Goal: Book appointment/travel/reservation: Book appointment/travel/reservation

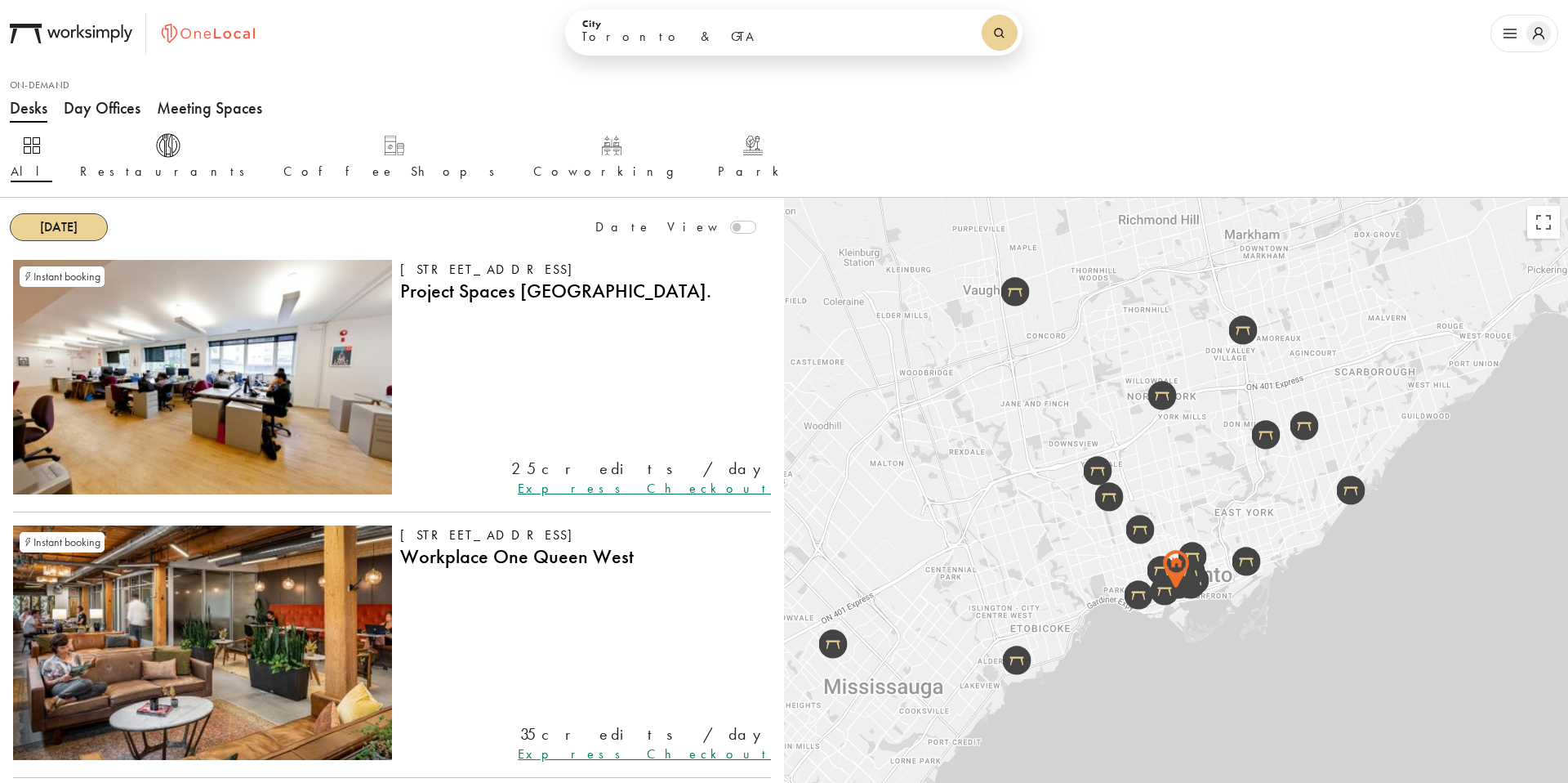
click at [711, 31] on select "Toronto & GTA Kitchener-Waterloo Ottawa Calgary Montreal Kelowna Vancouver" at bounding box center [776, 37] width 388 height 28
select select "Vancouver"
click at [606, 23] on select "Toronto & GTA Kitchener-Waterloo Ottawa Calgary Montreal Kelowna Vancouver" at bounding box center [776, 37] width 388 height 28
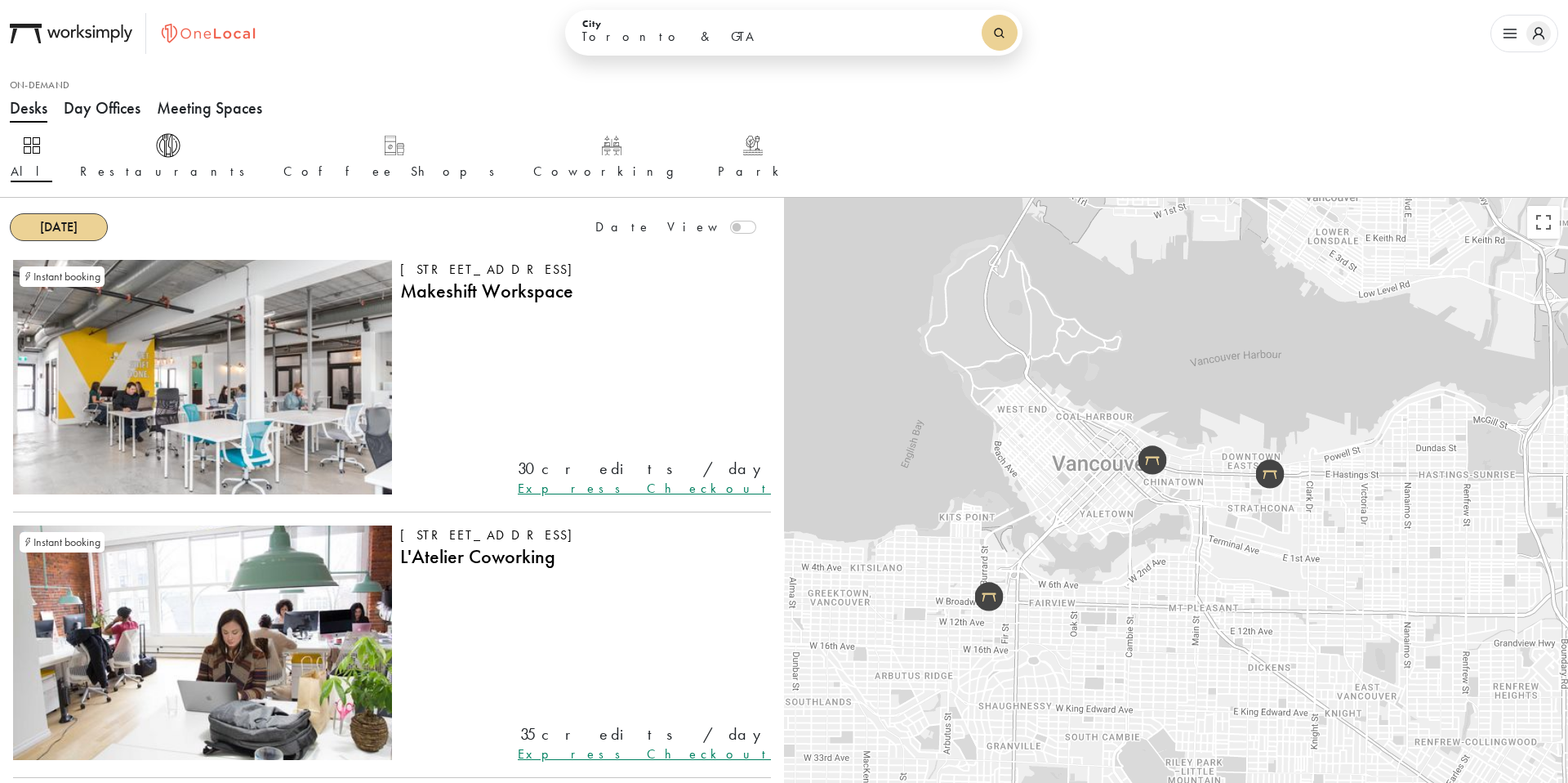
drag, startPoint x: 1099, startPoint y: 593, endPoint x: 1146, endPoint y: 568, distance: 53.2
click at [1147, 568] on div at bounding box center [1177, 590] width 784 height 783
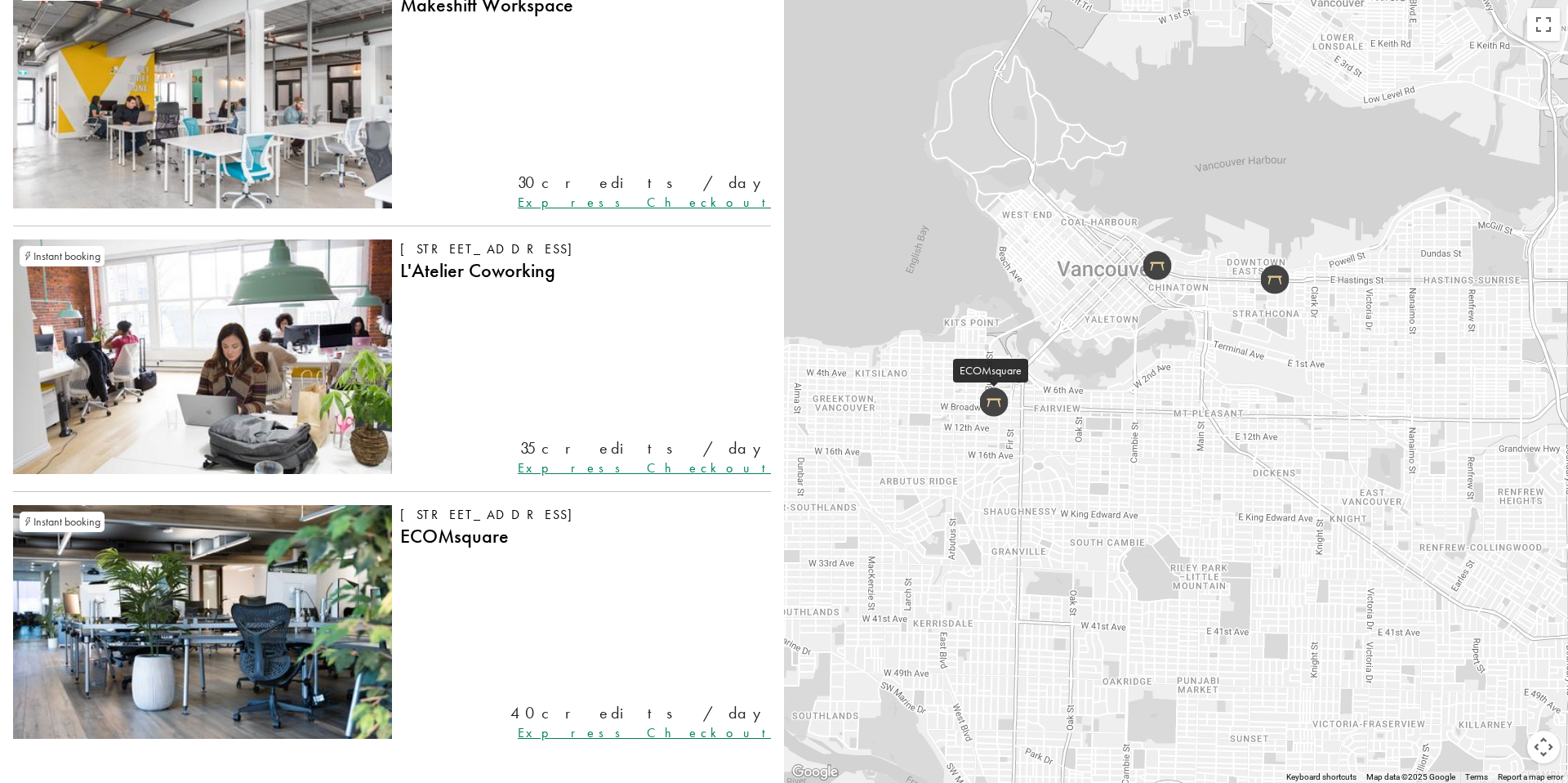
scroll to position [349, 0]
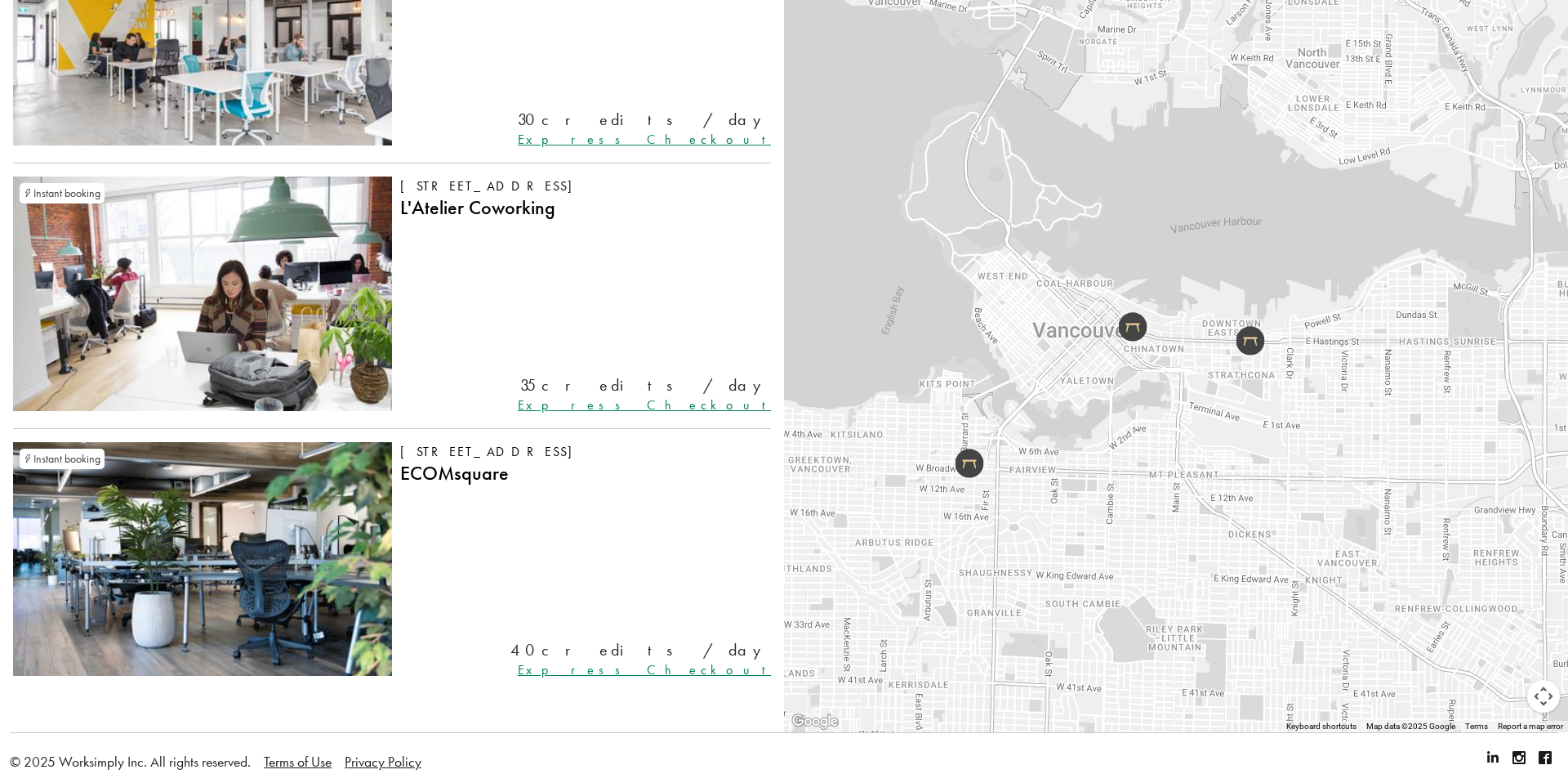
drag, startPoint x: 1197, startPoint y: 277, endPoint x: 1167, endPoint y: 404, distance: 130.5
click at [1167, 404] on div at bounding box center [1177, 341] width 784 height 783
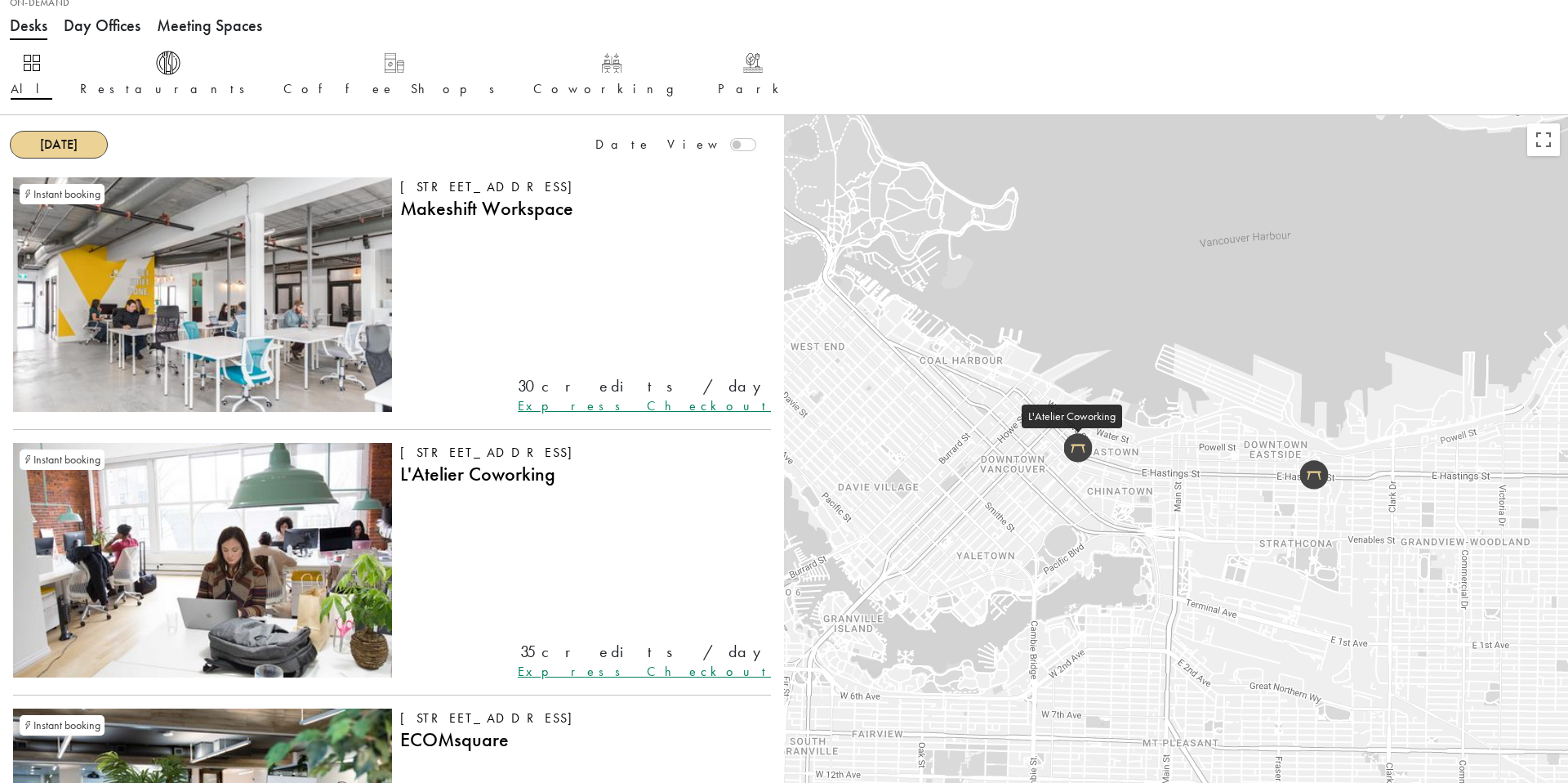
scroll to position [0, 0]
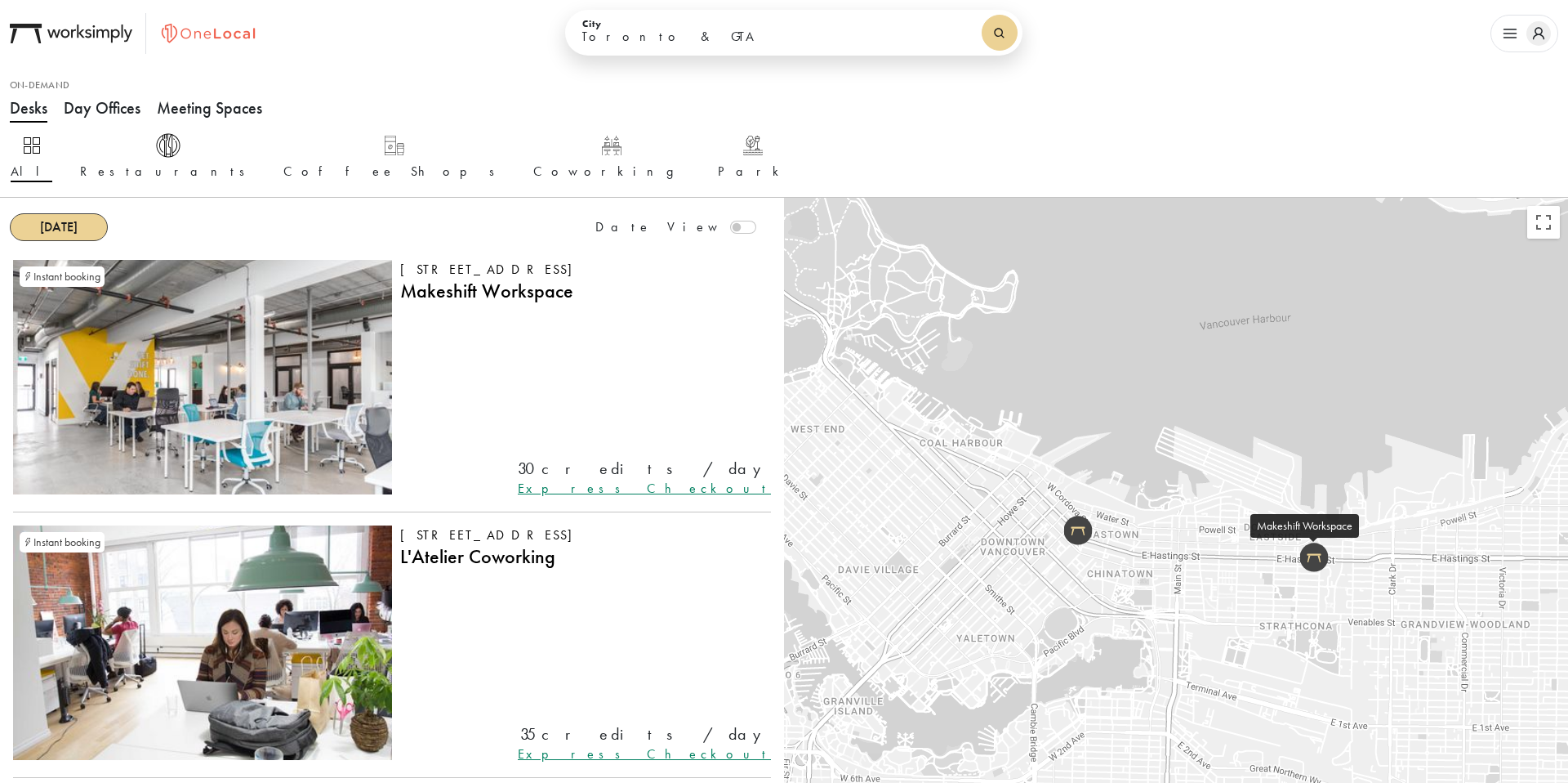
click at [362, 325] on img at bounding box center [203, 377] width 379 height 235
click at [322, 647] on img at bounding box center [203, 643] width 379 height 235
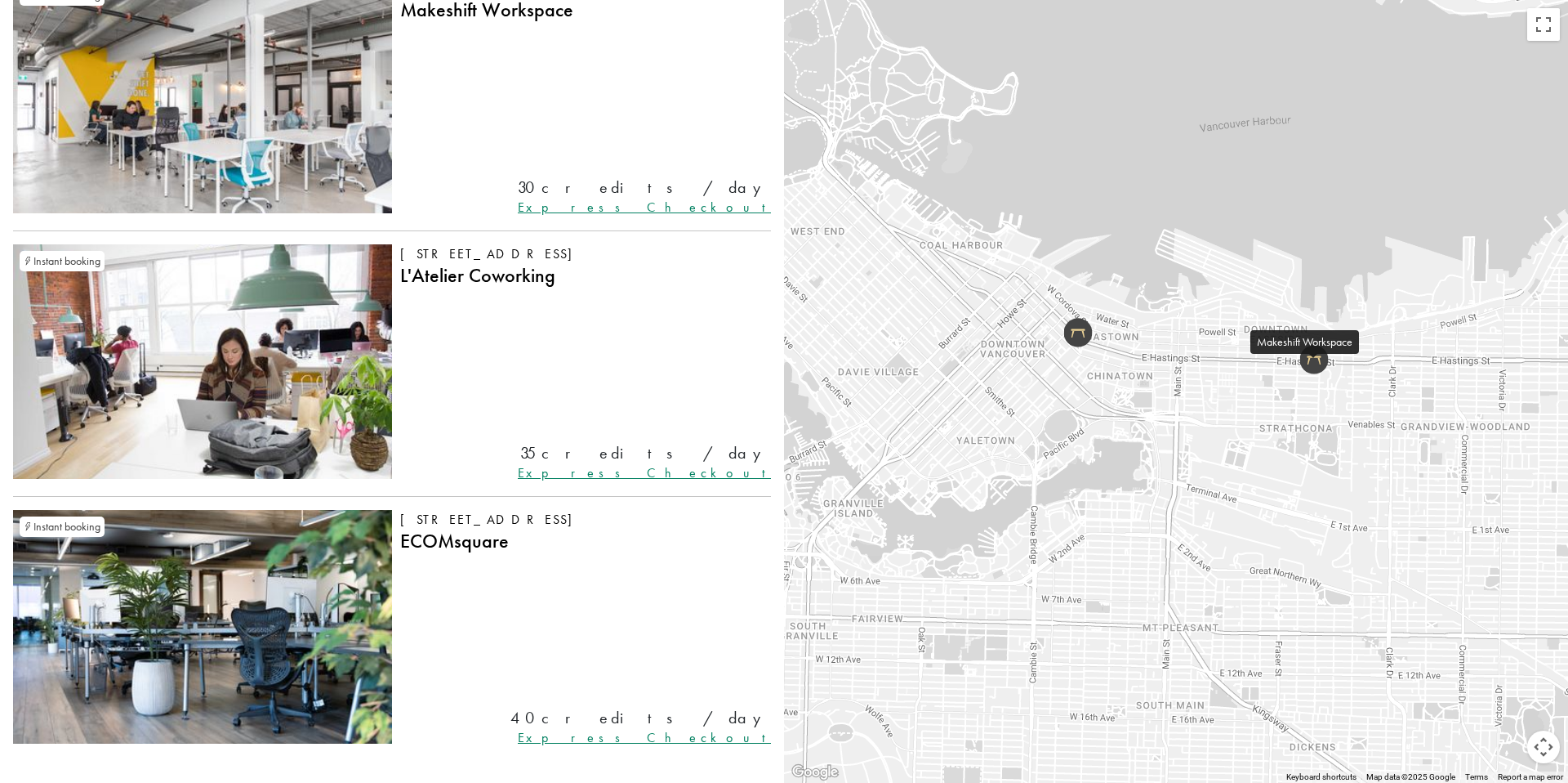
scroll to position [295, 0]
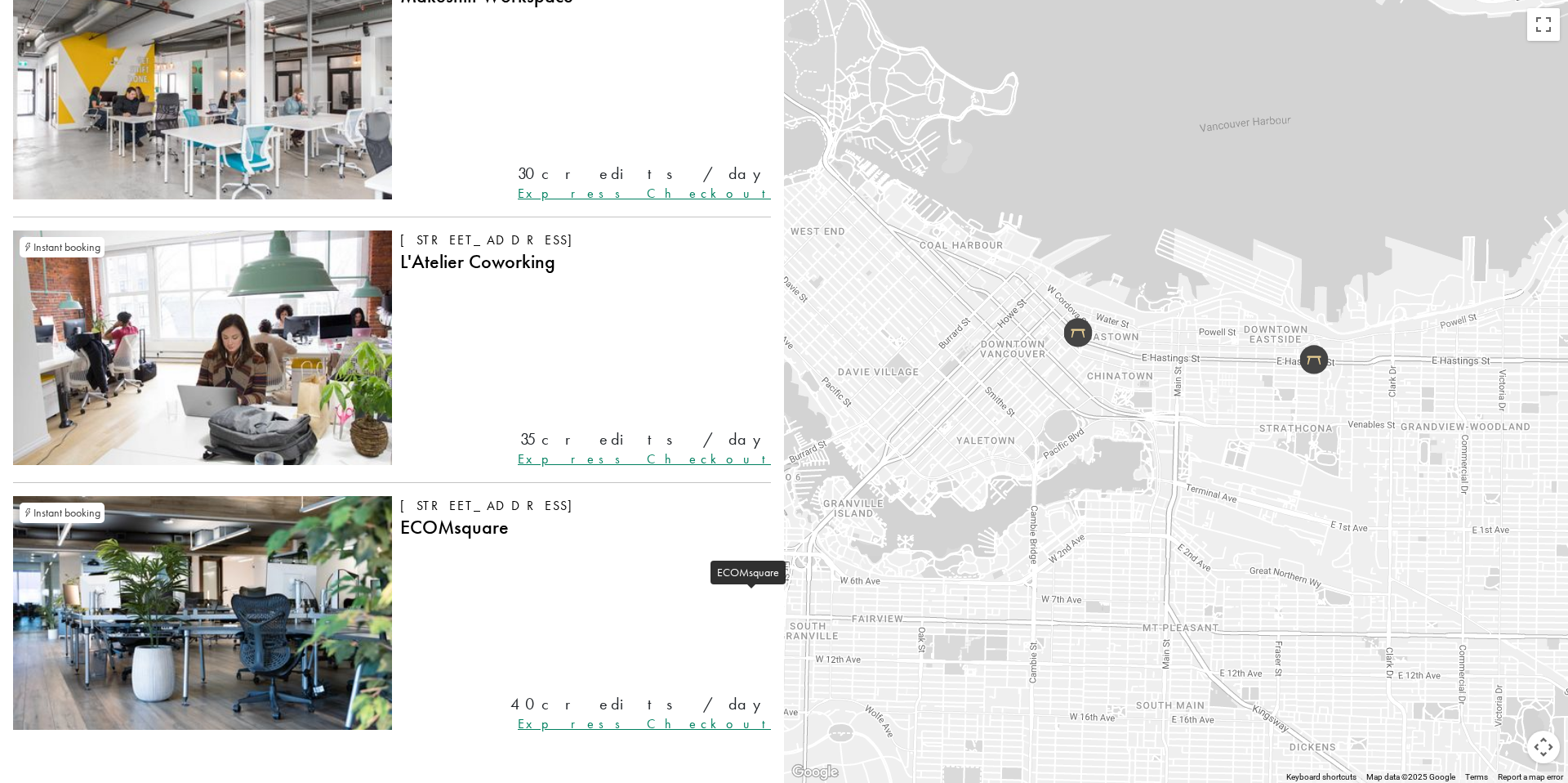
click at [351, 568] on img at bounding box center [203, 614] width 379 height 235
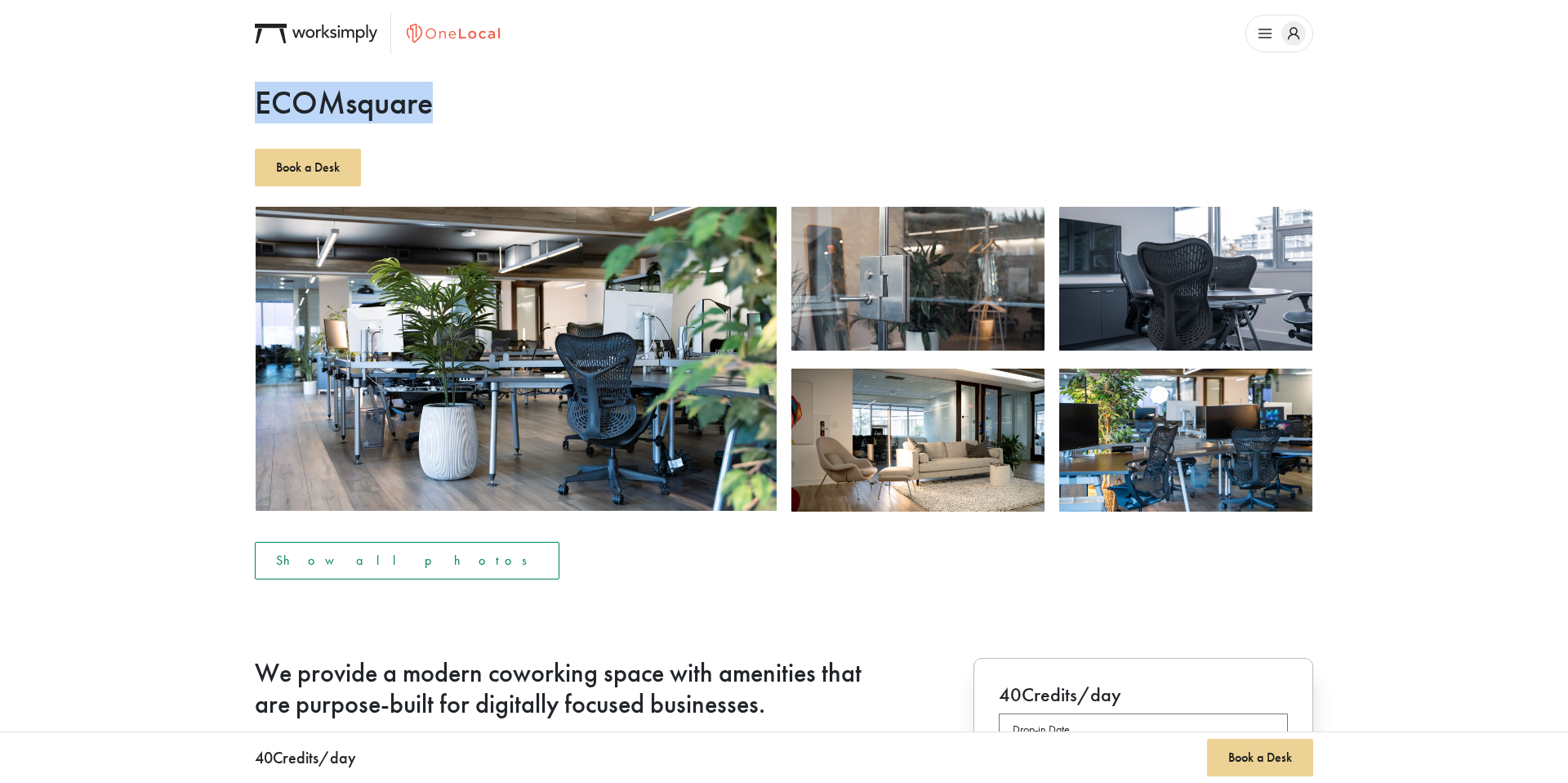
drag, startPoint x: 454, startPoint y: 114, endPoint x: 261, endPoint y: 114, distance: 193.0
click at [261, 114] on h1 "ECOMsquare" at bounding box center [784, 103] width 1058 height 39
copy h1 "ECOMsquare"
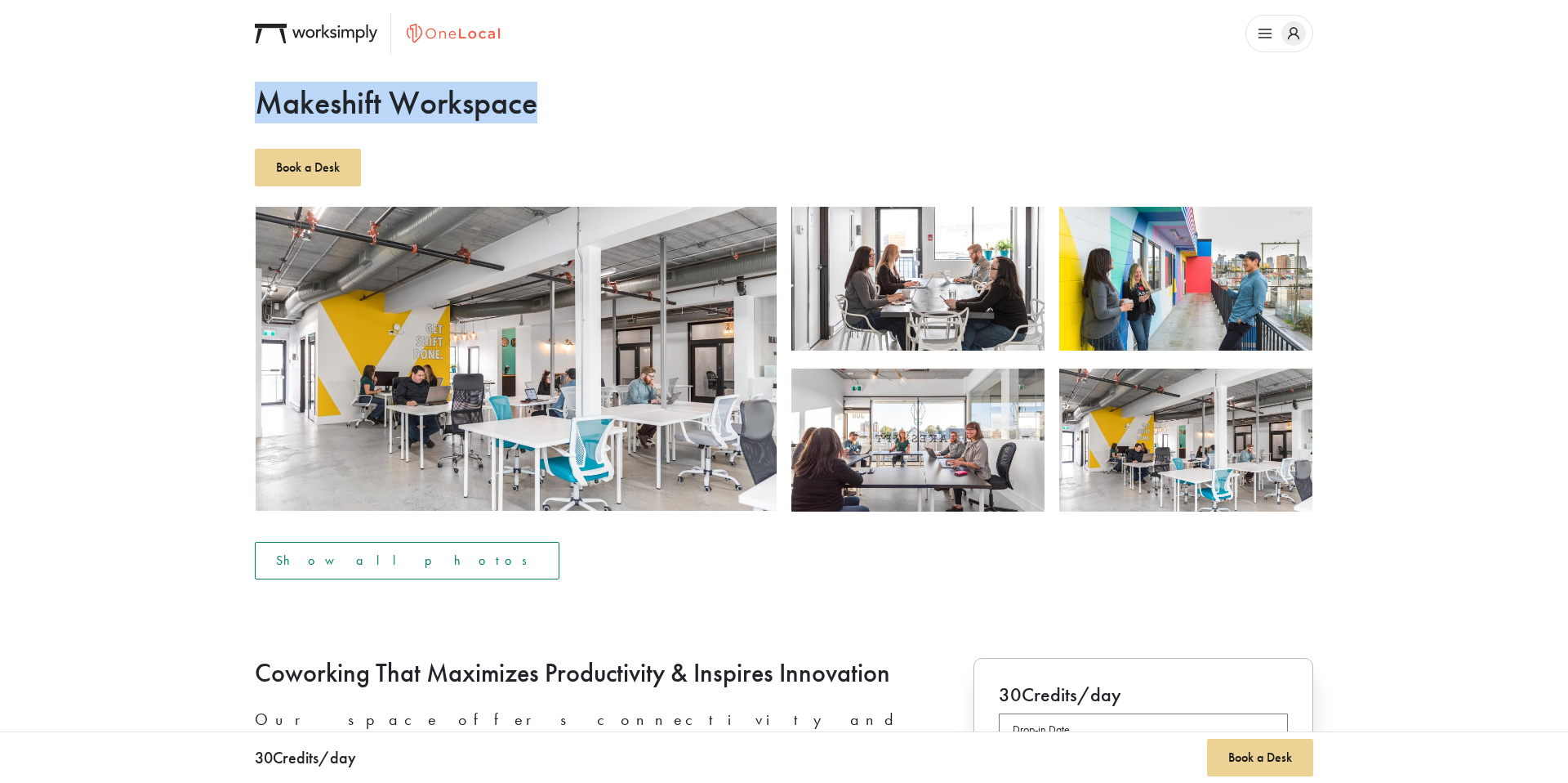
drag, startPoint x: 568, startPoint y: 112, endPoint x: 261, endPoint y: 115, distance: 307.0
click at [261, 115] on h1 "Makeshift Workspace" at bounding box center [784, 103] width 1058 height 39
copy h1 "Makeshift Workspace"
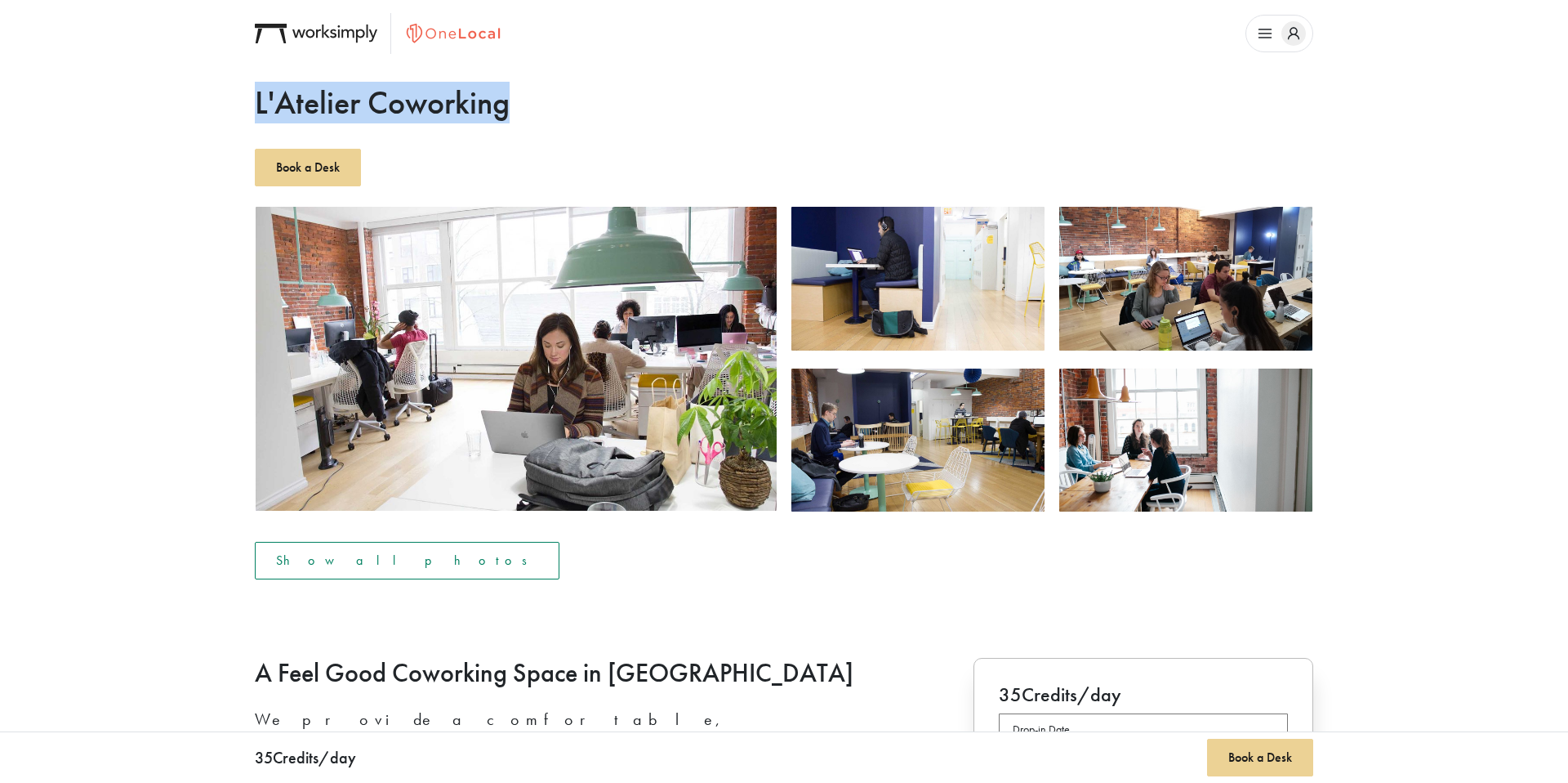
drag, startPoint x: 535, startPoint y: 109, endPoint x: 259, endPoint y: 114, distance: 276.0
click at [259, 114] on h1 "L'Atelier Coworking" at bounding box center [784, 103] width 1058 height 39
copy h1 "L'Atelier Coworking"
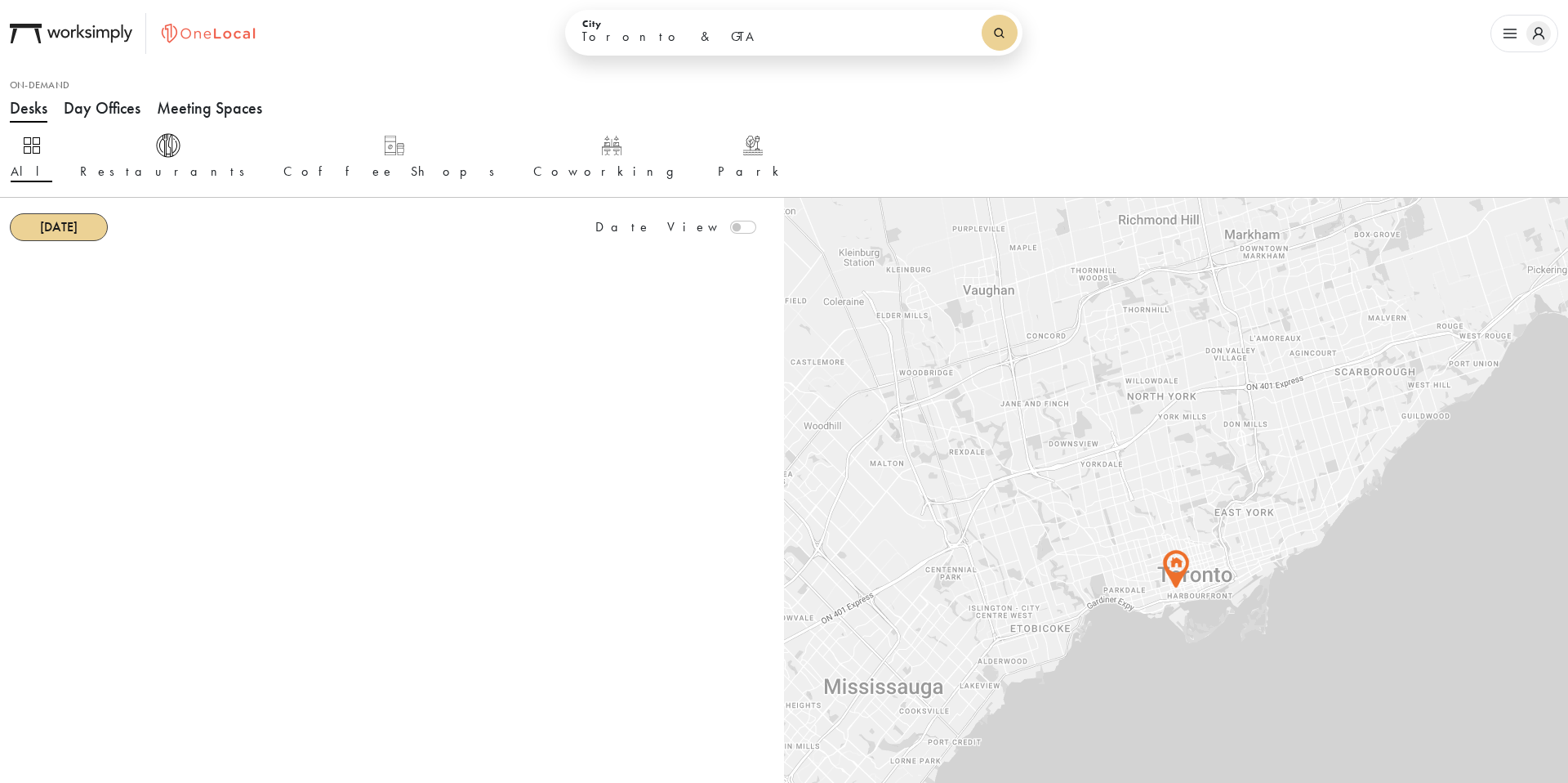
click at [697, 36] on select "[GEOGRAPHIC_DATA] & GTA Kitchener-[GEOGRAPHIC_DATA] [GEOGRAPHIC_DATA] [GEOGRAPH…" at bounding box center [776, 37] width 388 height 28
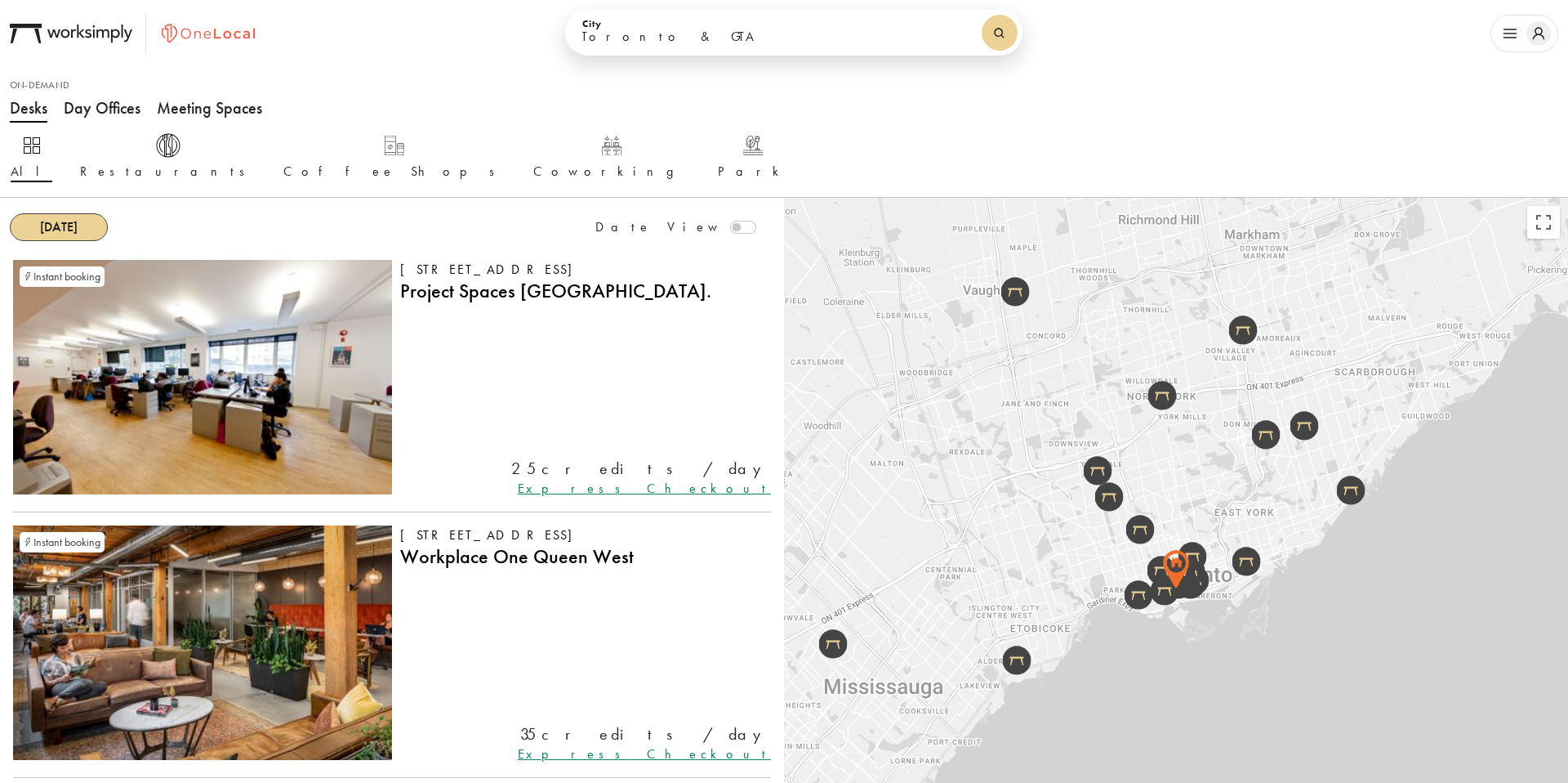
select select "Vancouver"
click at [606, 23] on select "Toronto & GTA Kitchener-Waterloo Ottawa Calgary Montreal Kelowna Vancouver" at bounding box center [776, 37] width 388 height 28
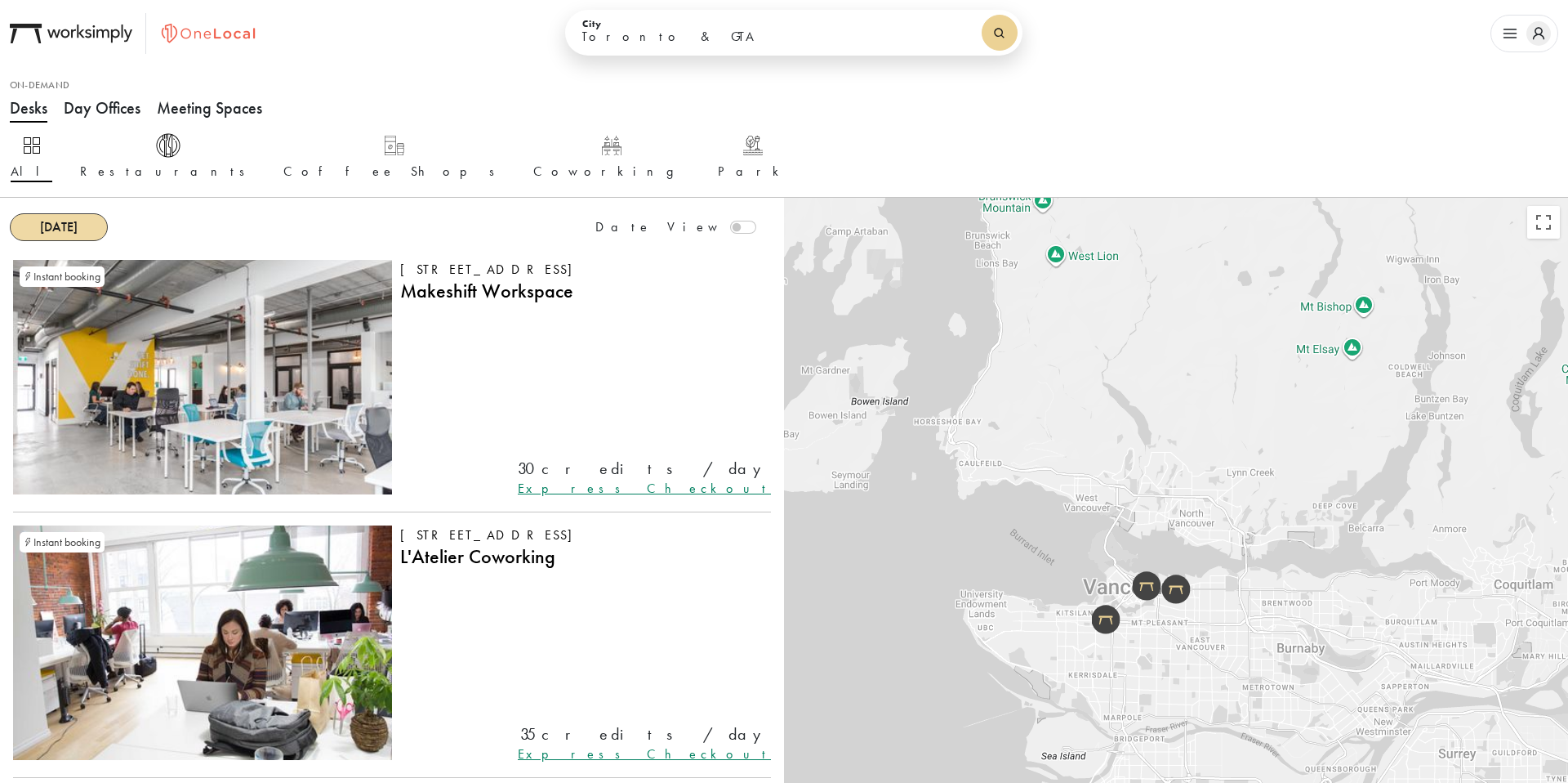
click at [101, 221] on button "[DATE]" at bounding box center [59, 227] width 98 height 28
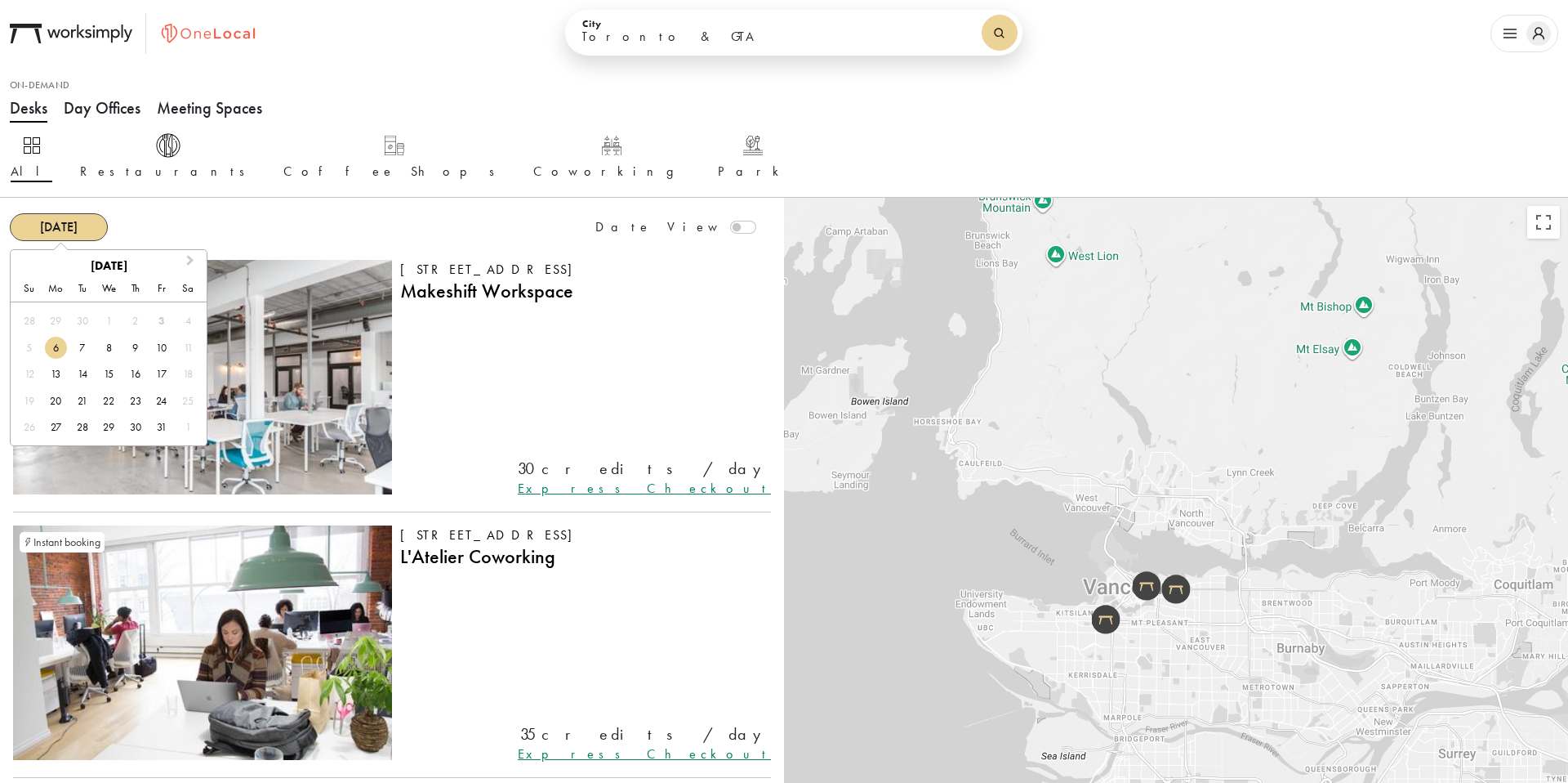
click at [55, 346] on div "6" at bounding box center [56, 347] width 22 height 22
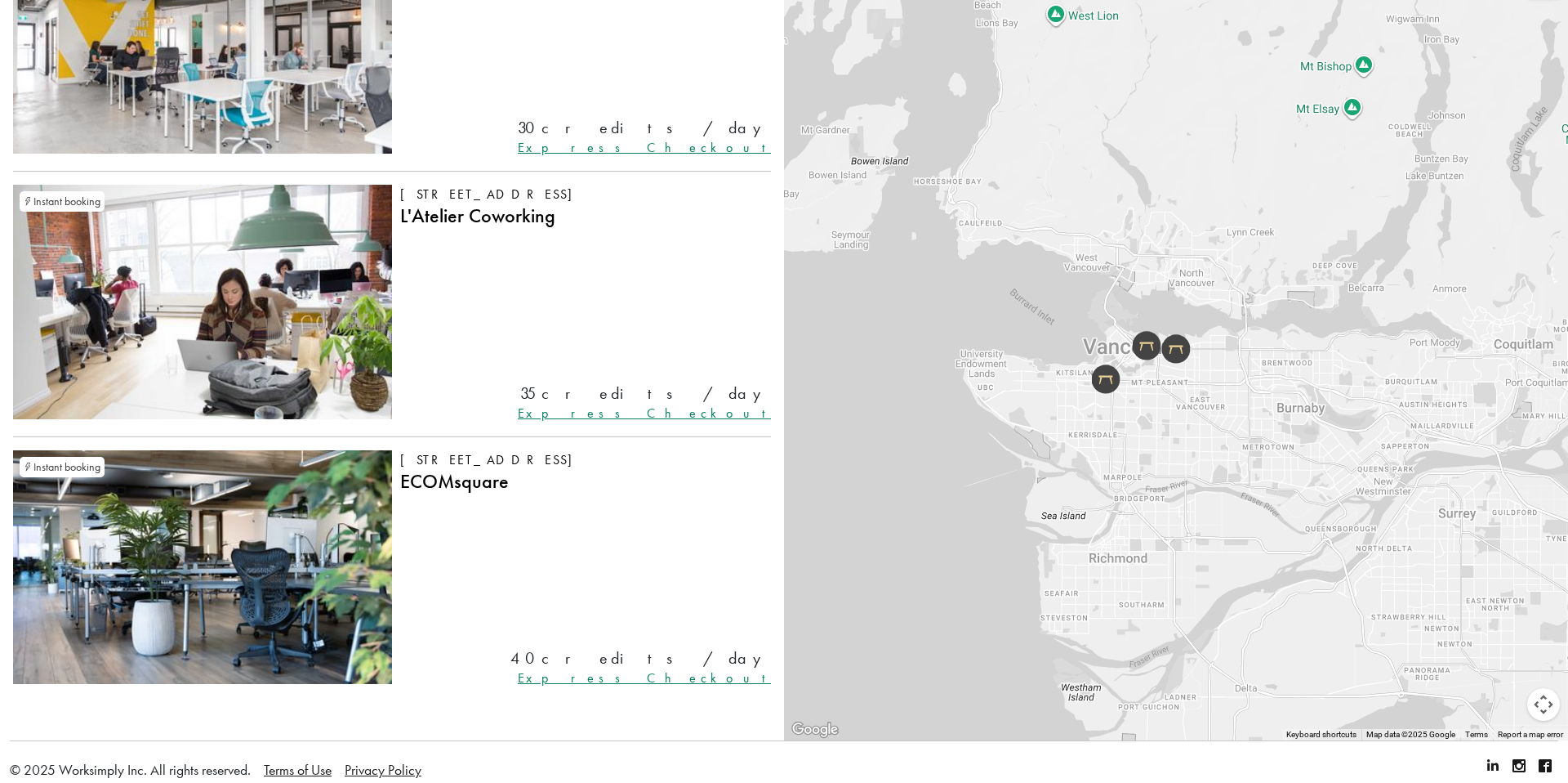
scroll to position [349, 0]
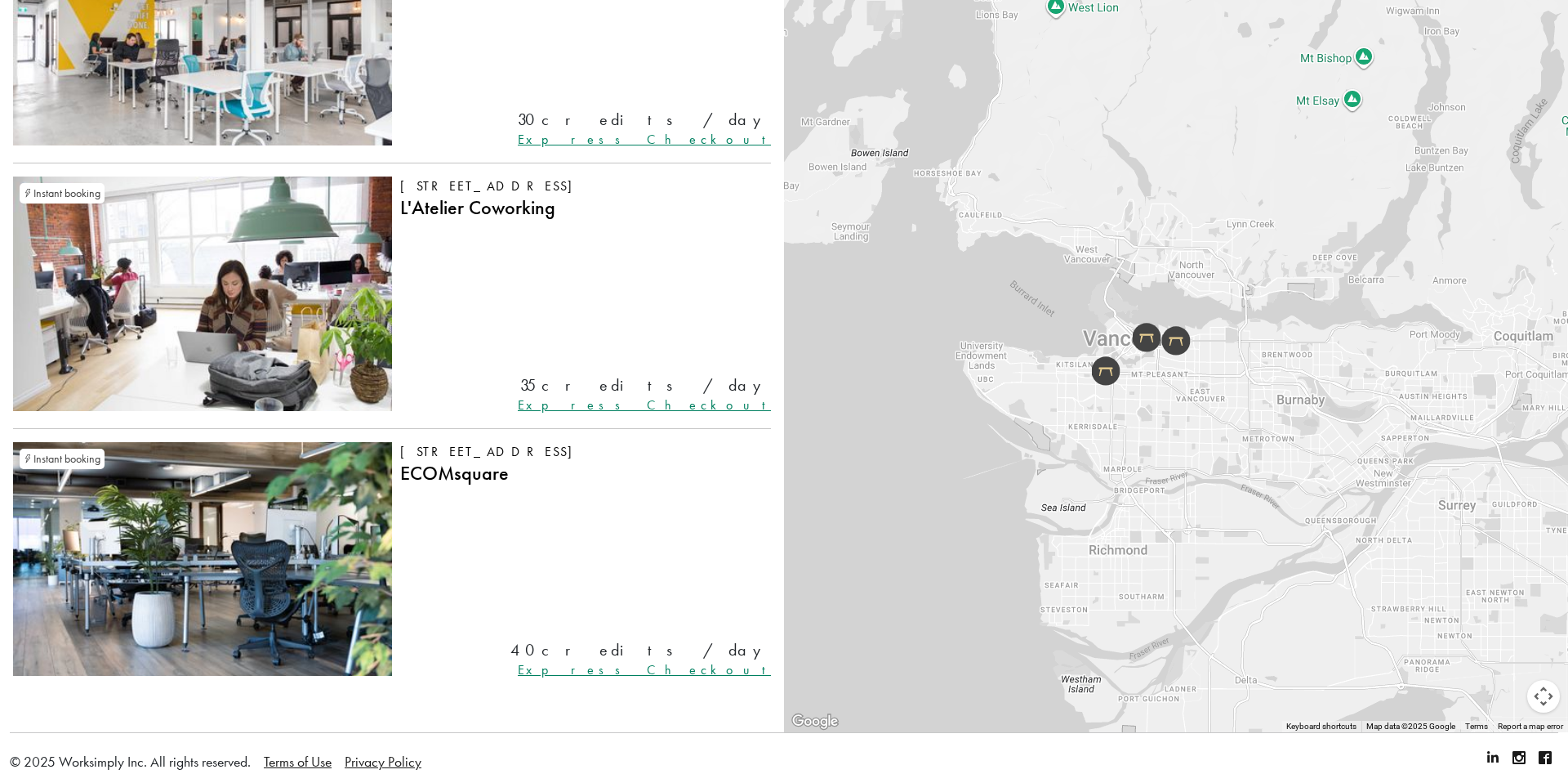
drag, startPoint x: 312, startPoint y: 280, endPoint x: 31, endPoint y: 265, distance: 281.4
click at [0, 0] on ul "Instant booking 308 - 877 Hastings St E Makeshift Workspace 30 credits /day Exp…" at bounding box center [392, 309] width 784 height 821
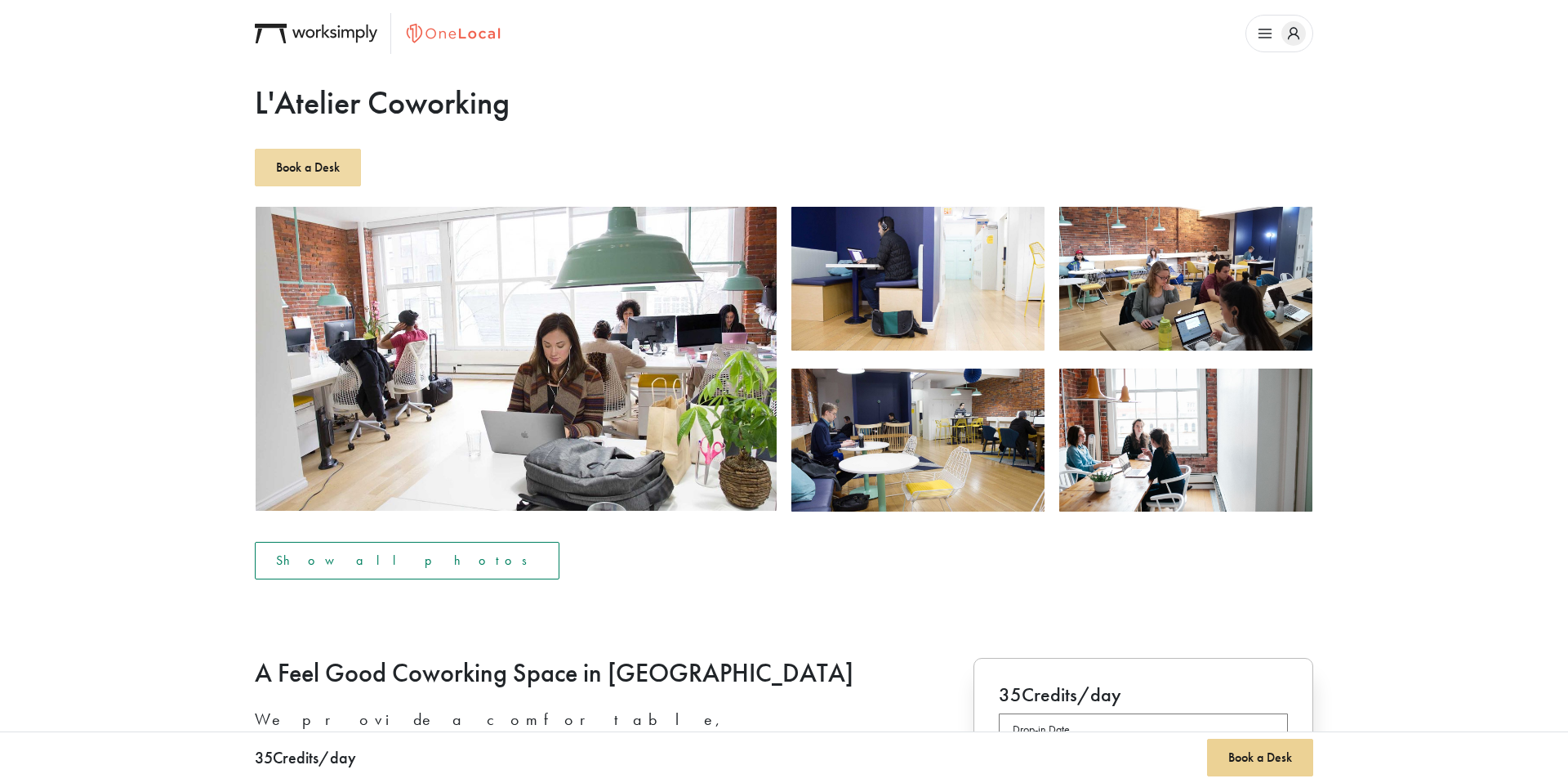
click at [349, 152] on button "Book a Desk" at bounding box center [308, 167] width 106 height 38
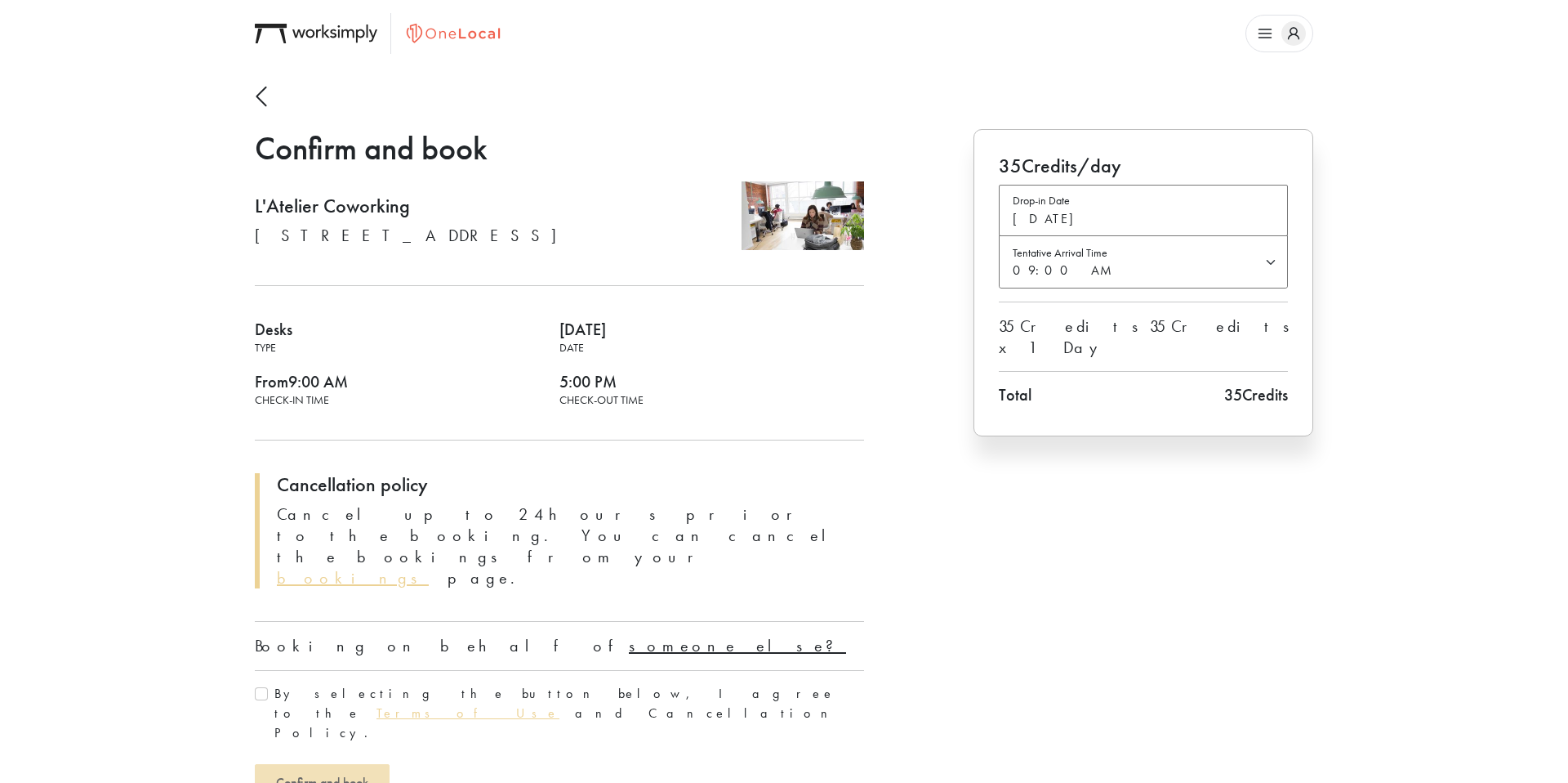
click at [1115, 270] on select "09:00 AM 09:30 AM 10:00 AM 10:30 AM 11:00 AM 11:30 AM 12:00 PM 12:30 PM 01:00 P…" at bounding box center [1143, 263] width 287 height 52
click at [1000, 237] on select "09:00 AM 09:30 AM 10:00 AM 10:30 AM 11:00 AM 11:30 AM 12:00 PM 12:30 PM 01:00 P…" at bounding box center [1143, 263] width 287 height 52
click at [629, 635] on u "someone else?" at bounding box center [737, 645] width 217 height 21
click at [459, 670] on input "text" at bounding box center [560, 691] width 610 height 40
type input "r"
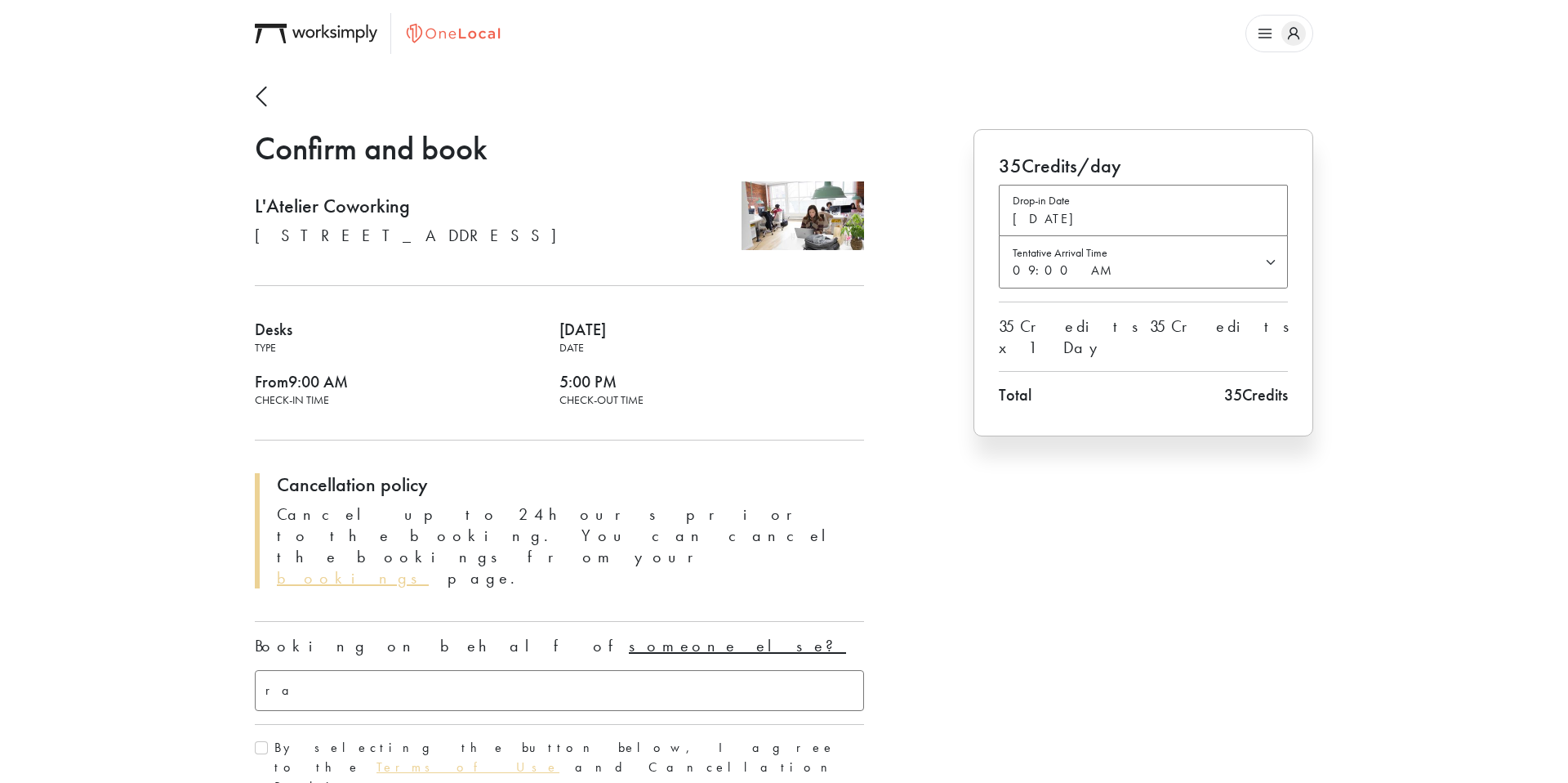
type input "r"
type input "Rachel Solway"
click at [338, 738] on label "By selecting the button below, I agree to the Terms of Use and Cancellation Pol…" at bounding box center [568, 767] width 589 height 59
click at [268, 742] on input "By selecting the button below, I agree to the Terms of Use and Cancellation Pol…" at bounding box center [261, 748] width 13 height 13
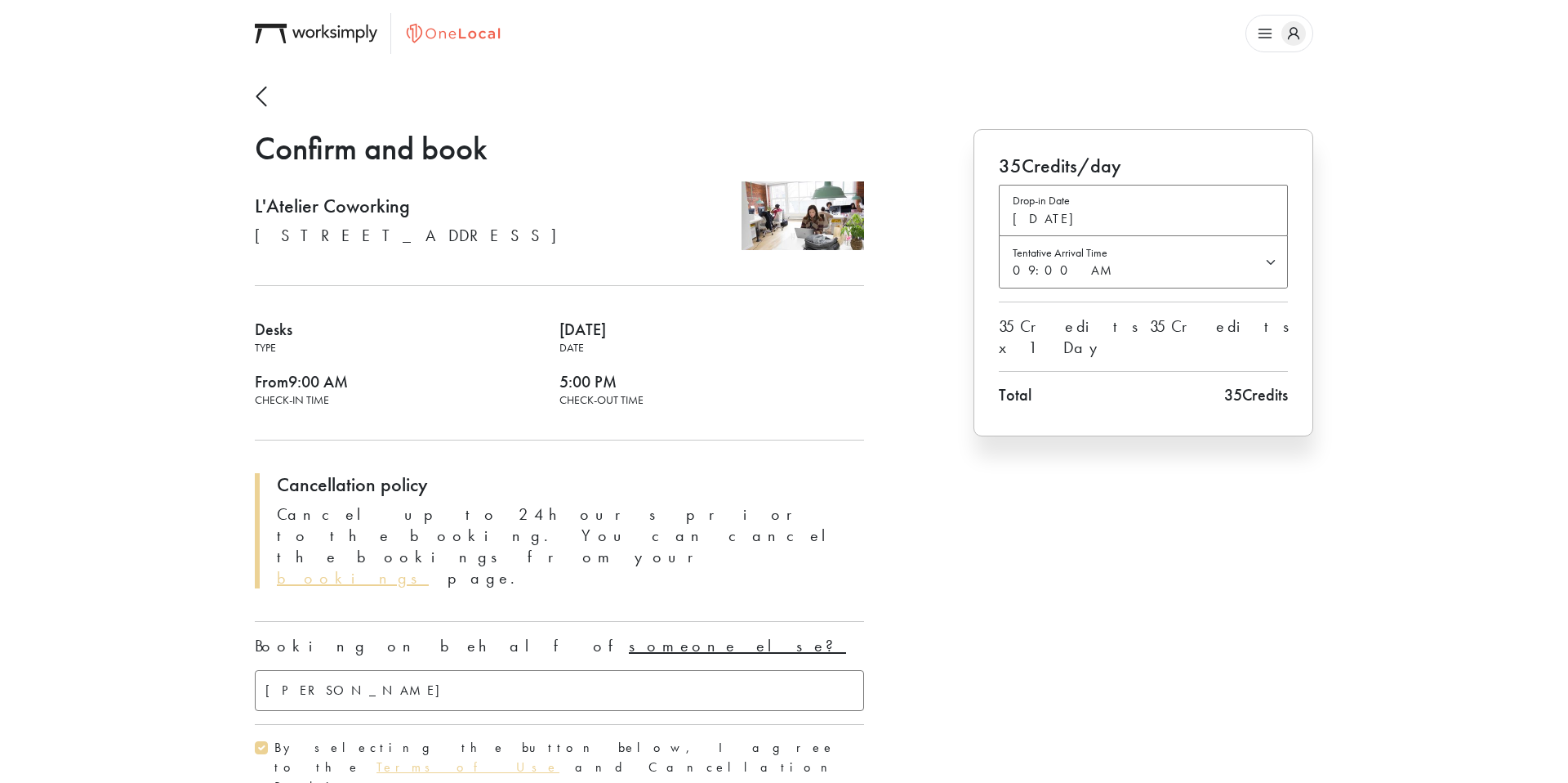
checkbox input "true"
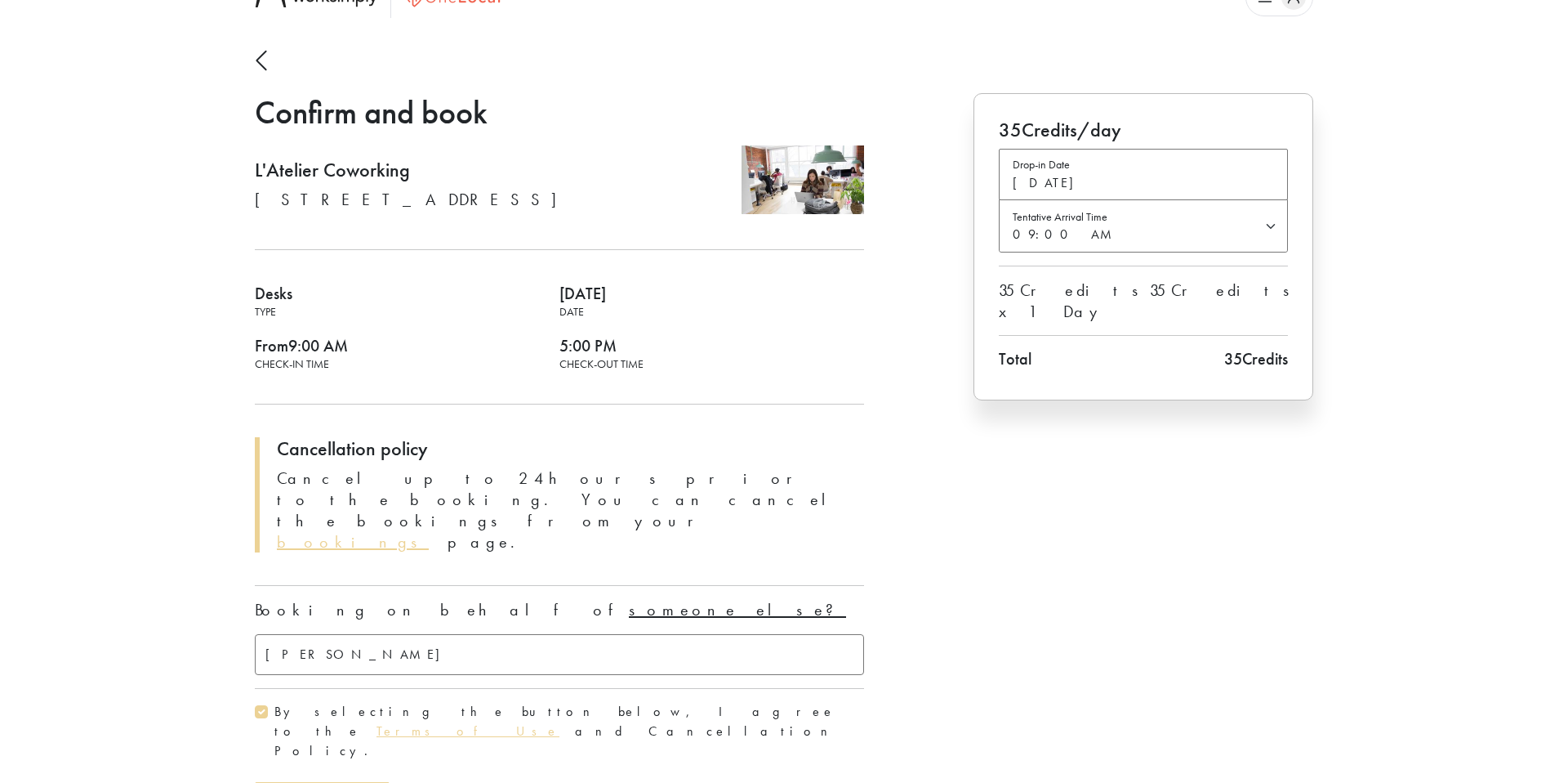
scroll to position [65, 0]
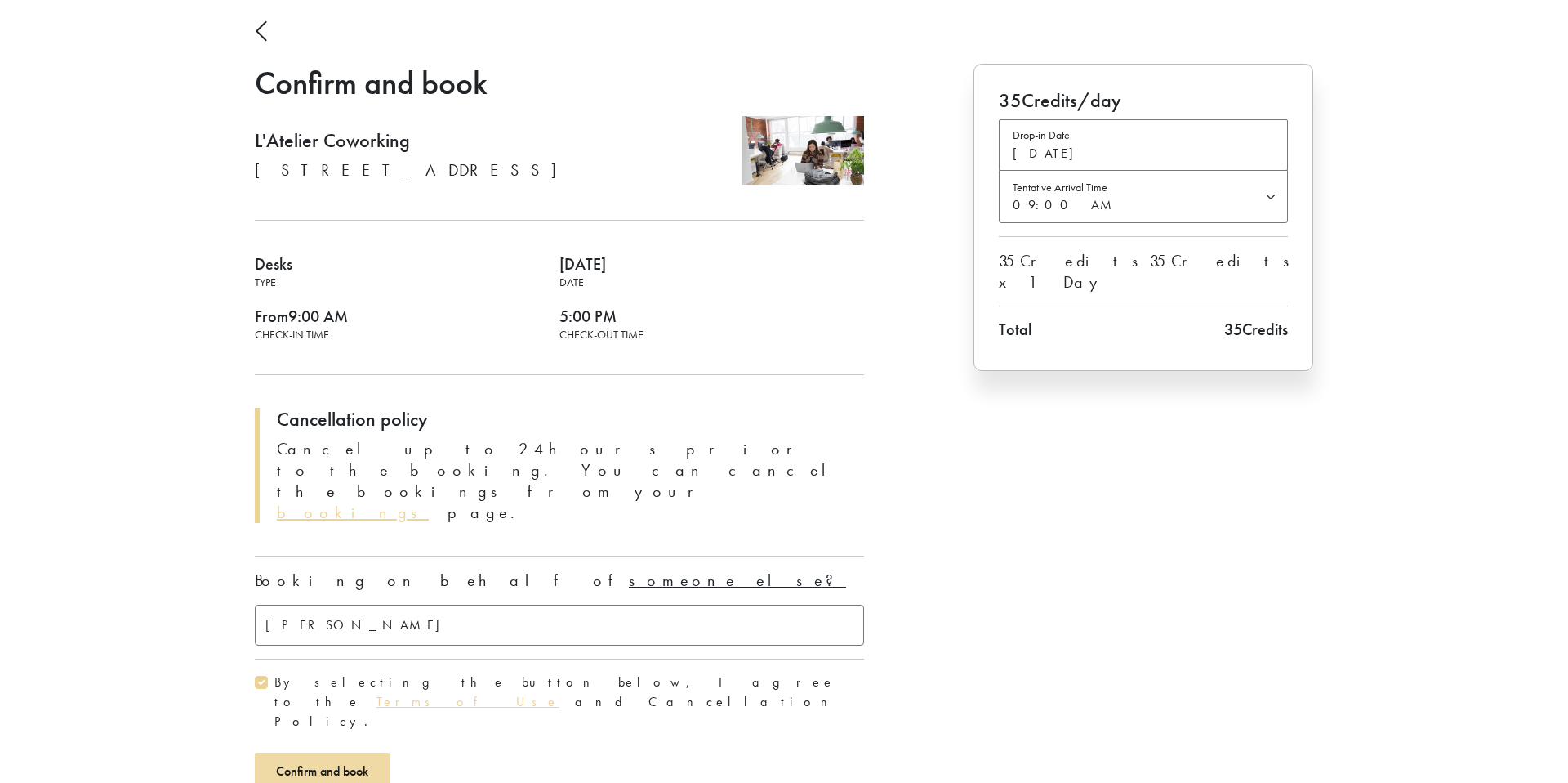
click at [339, 763] on span "Confirm and book" at bounding box center [322, 771] width 92 height 17
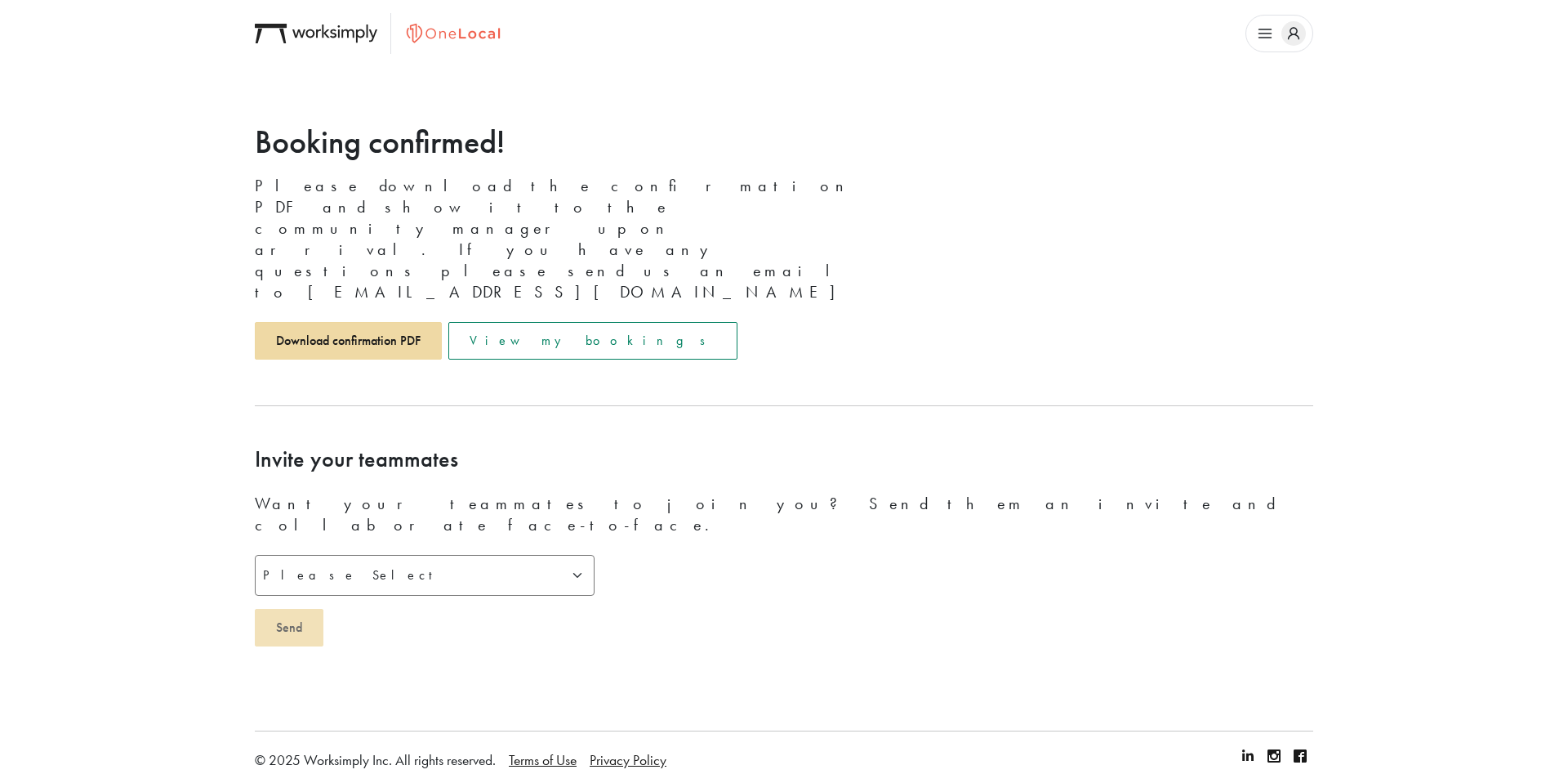
click at [404, 322] on link "Download confirmation PDF" at bounding box center [348, 341] width 187 height 38
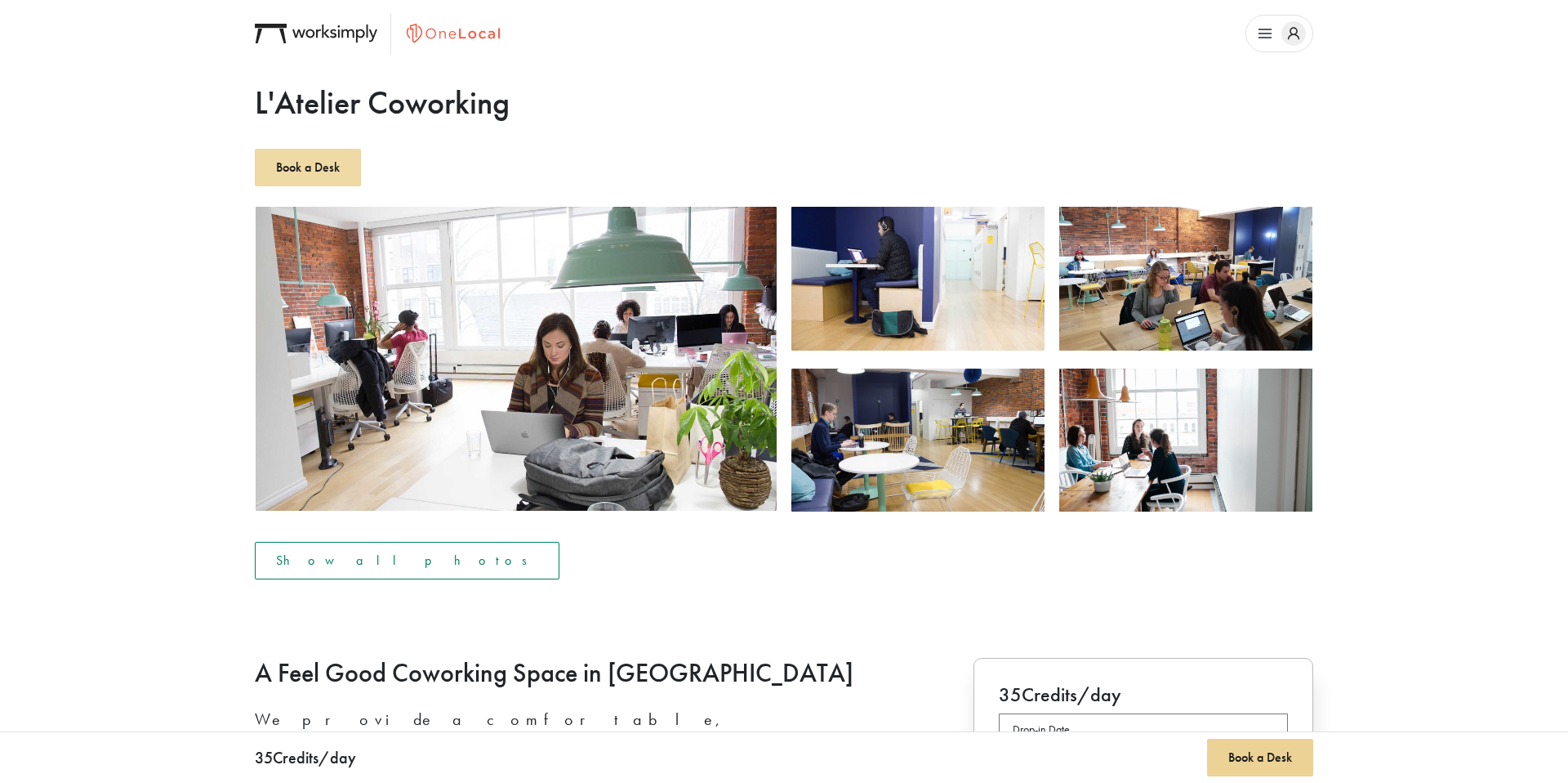
click at [321, 172] on button "Book a Desk" at bounding box center [308, 167] width 106 height 38
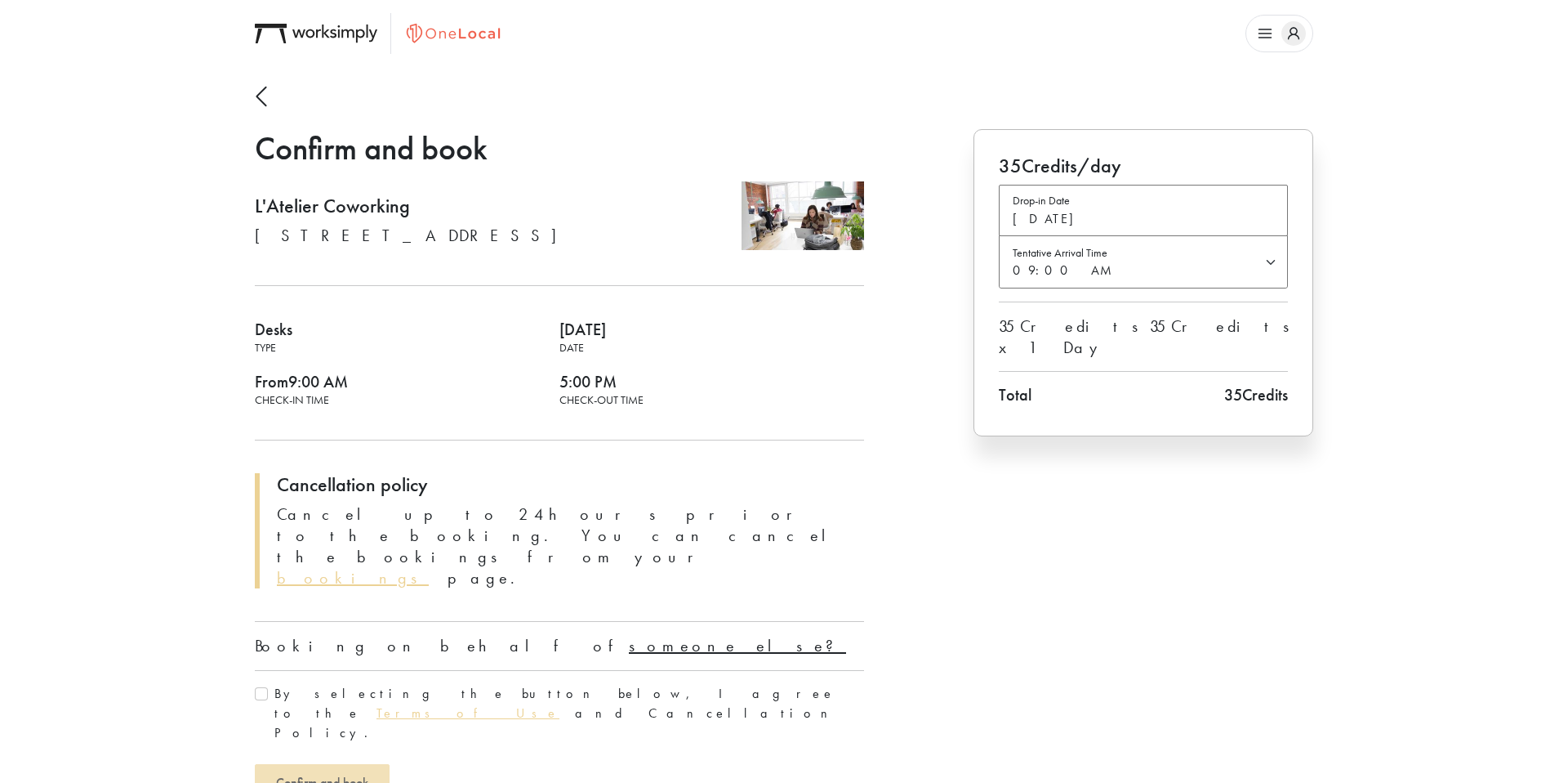
click at [629, 635] on u "someone else?" at bounding box center [737, 645] width 217 height 21
click at [460, 670] on input "text" at bounding box center [560, 691] width 610 height 40
type input "[PERSON_NAME]"
click at [317, 738] on label "By selecting the button below, I agree to the Terms of Use and Cancellation Pol…" at bounding box center [568, 767] width 589 height 59
click at [268, 742] on input "By selecting the button below, I agree to the Terms of Use and Cancellation Pol…" at bounding box center [261, 748] width 13 height 13
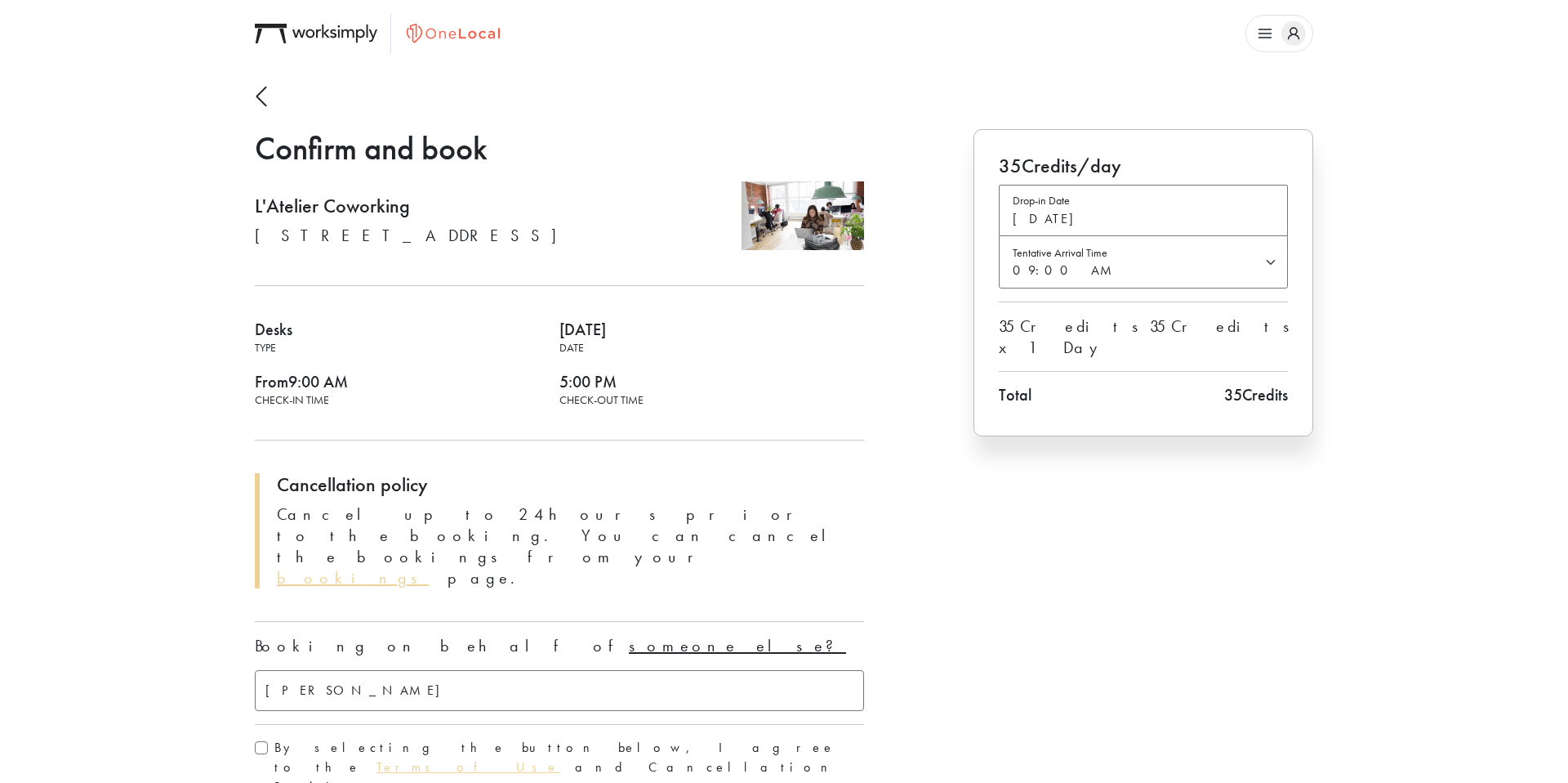
checkbox input "true"
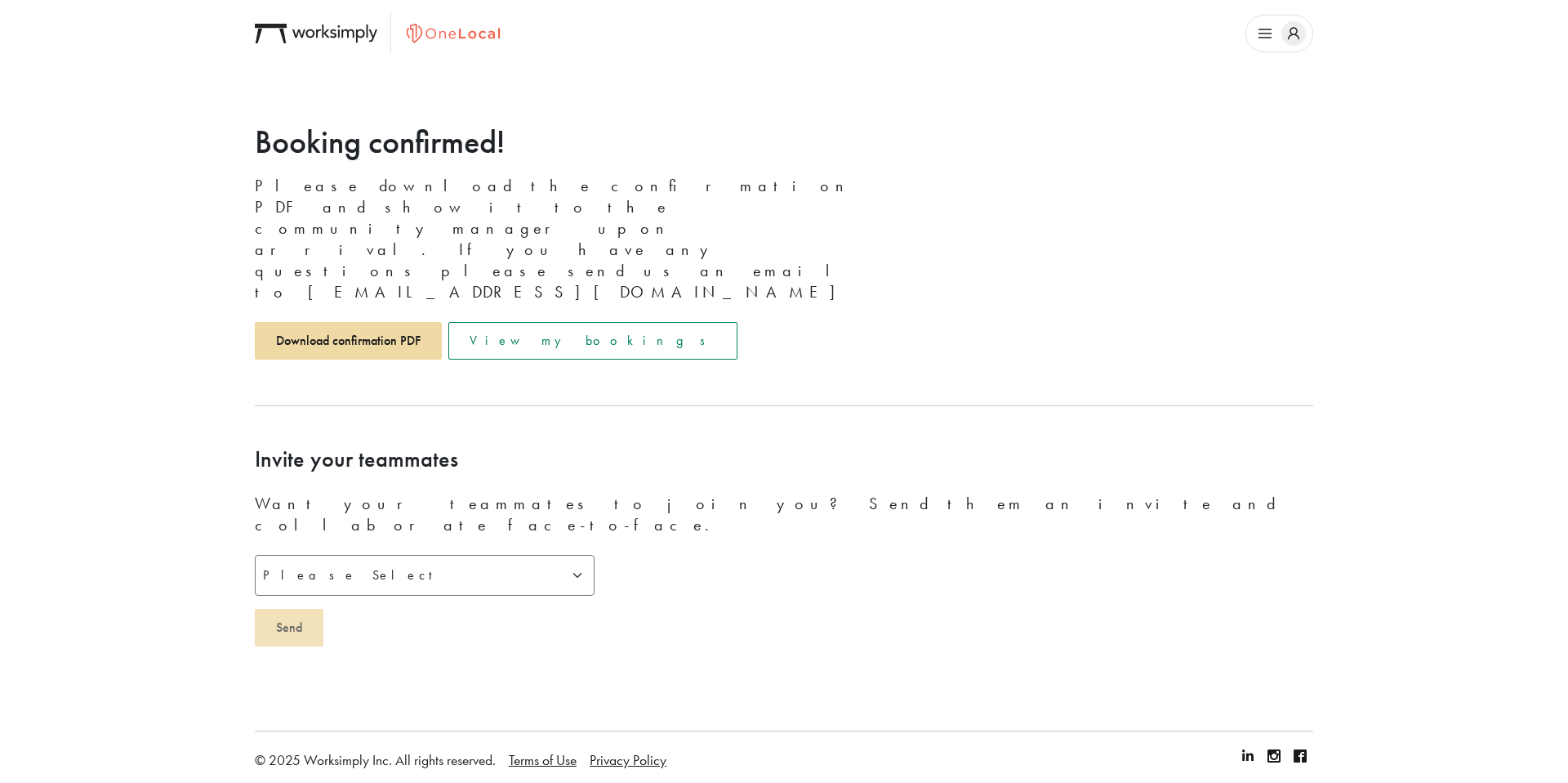
click at [360, 322] on link "Download confirmation PDF" at bounding box center [348, 341] width 187 height 38
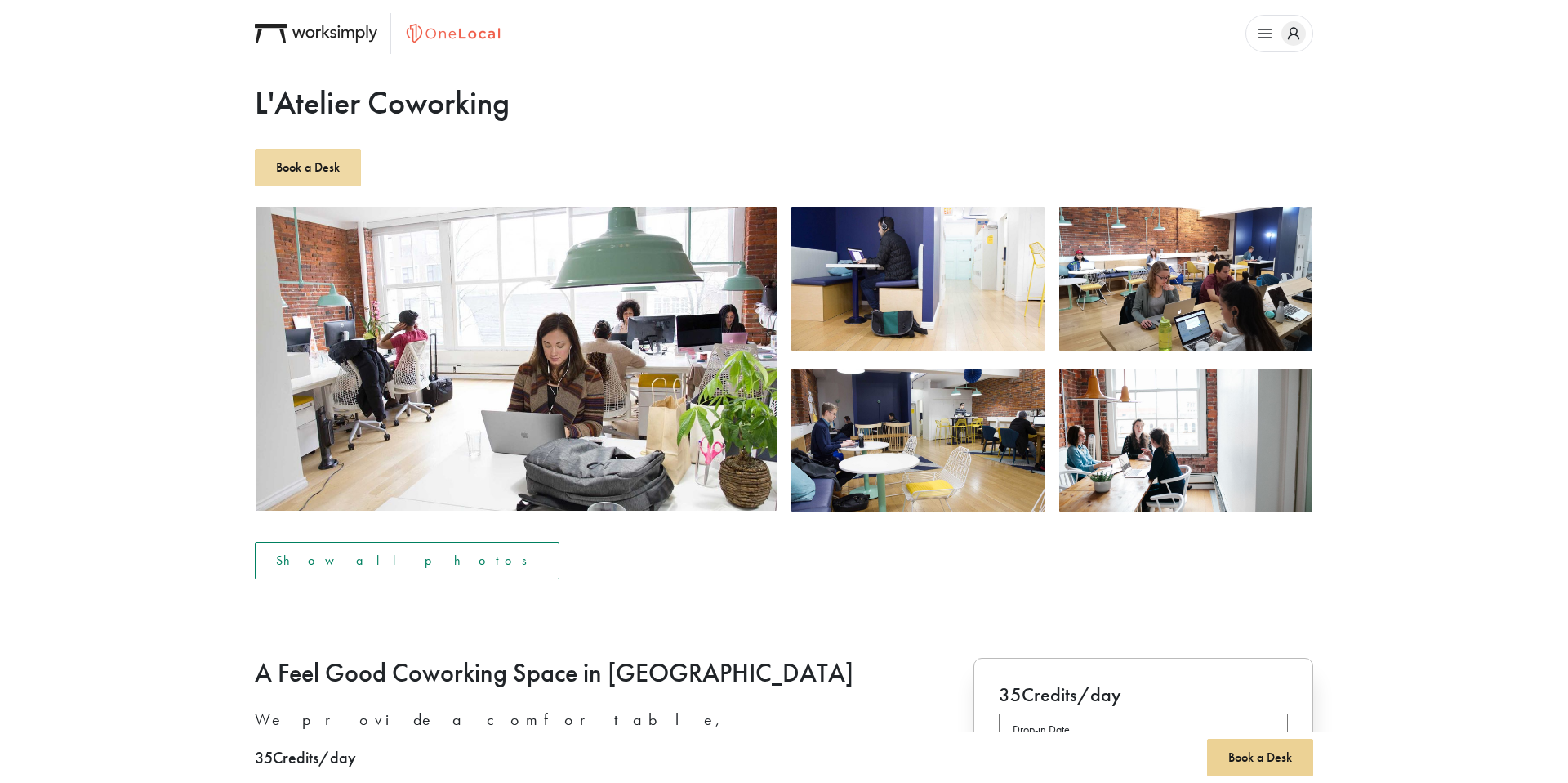
click at [302, 170] on button "Book a Desk" at bounding box center [308, 167] width 106 height 38
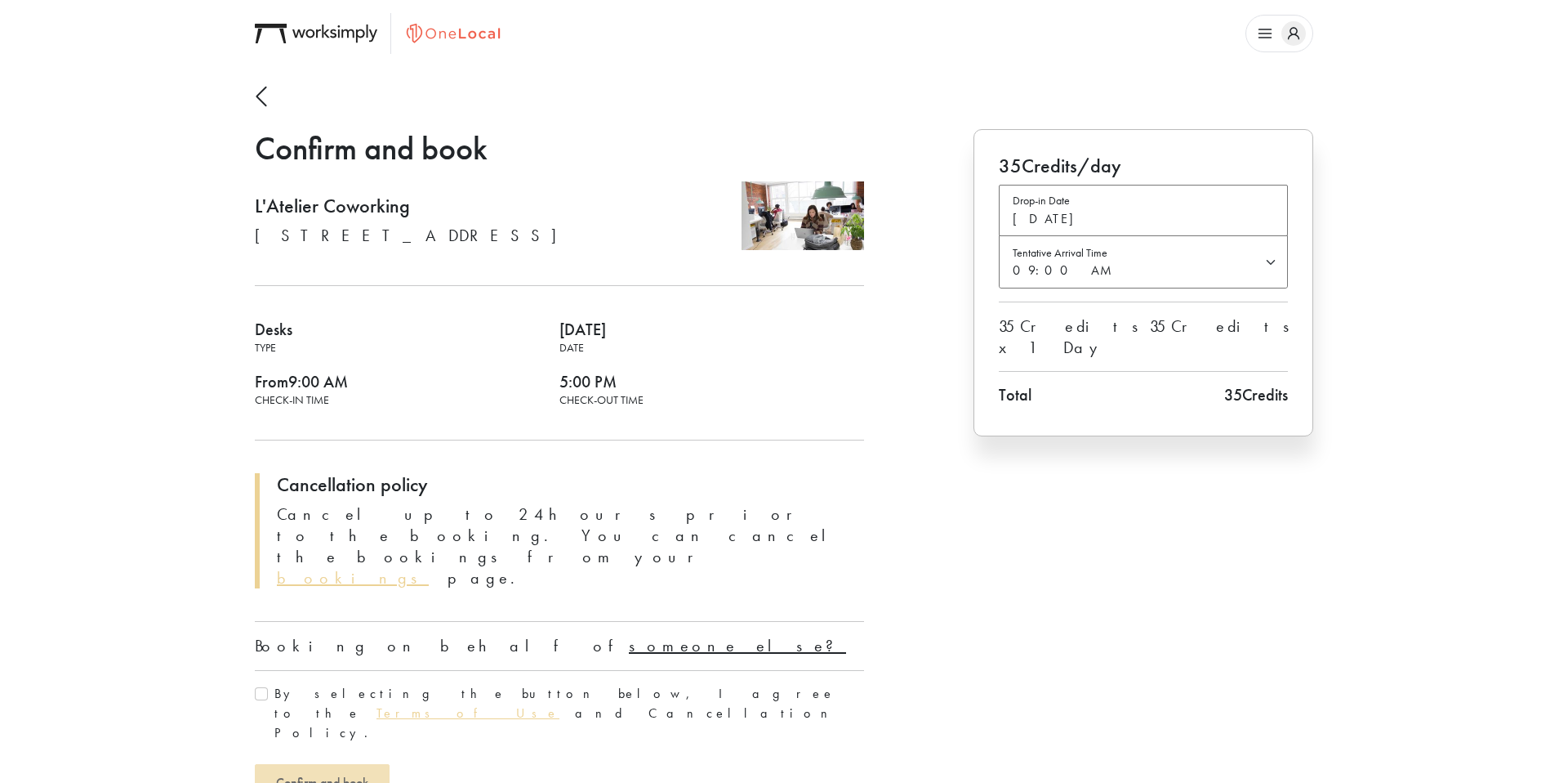
click at [629, 635] on u "someone else?" at bounding box center [737, 645] width 217 height 21
click at [405, 670] on input "text" at bounding box center [560, 691] width 610 height 40
type input "Nash Taylor"
click at [268, 738] on div "By selecting the button below, I agree to the Terms of Use and Cancellation Pol…" at bounding box center [560, 767] width 610 height 59
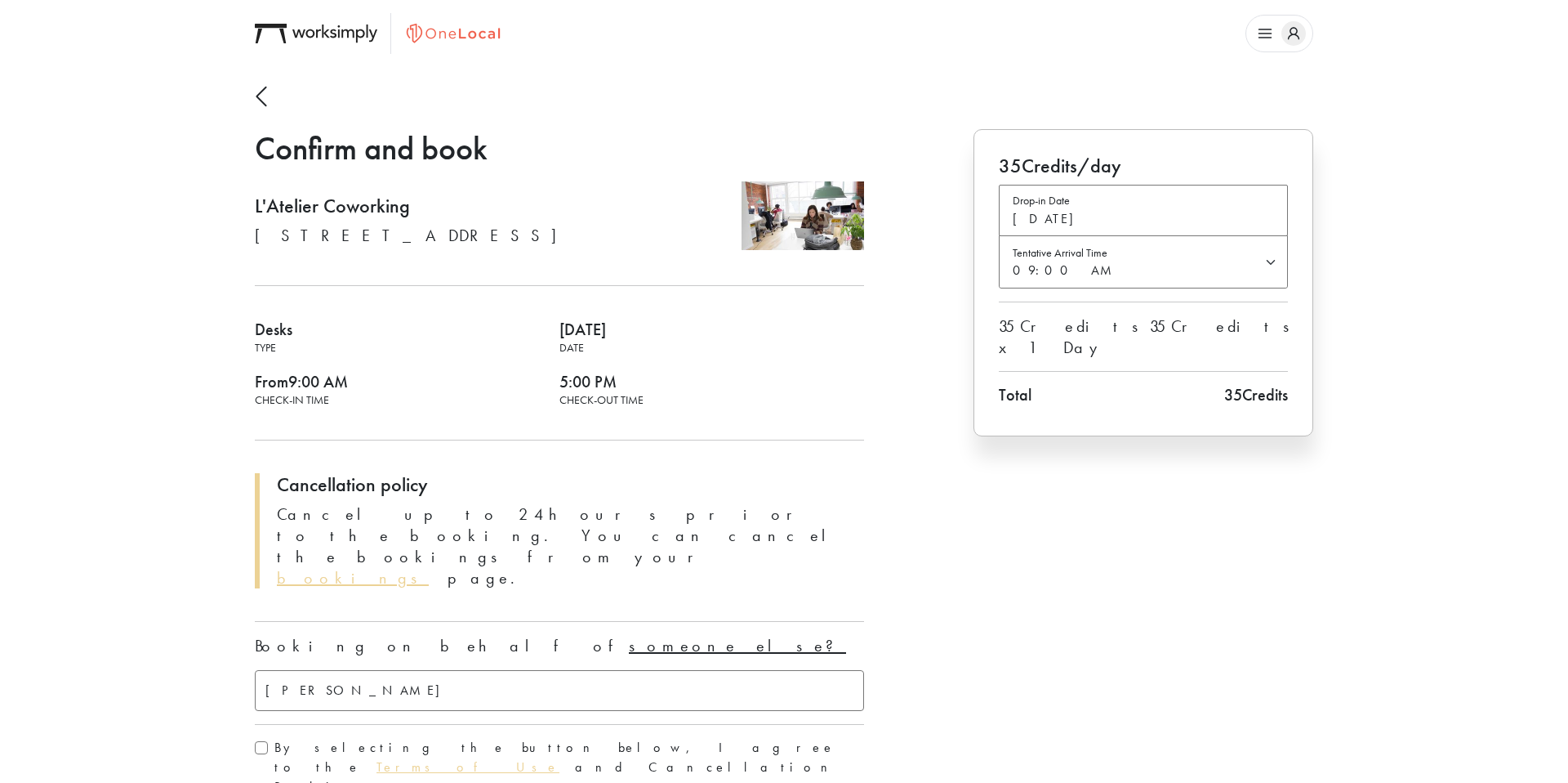
click at [260, 742] on input "By selecting the button below, I agree to the Terms of Use and Cancellation Pol…" at bounding box center [261, 748] width 13 height 13
checkbox input "true"
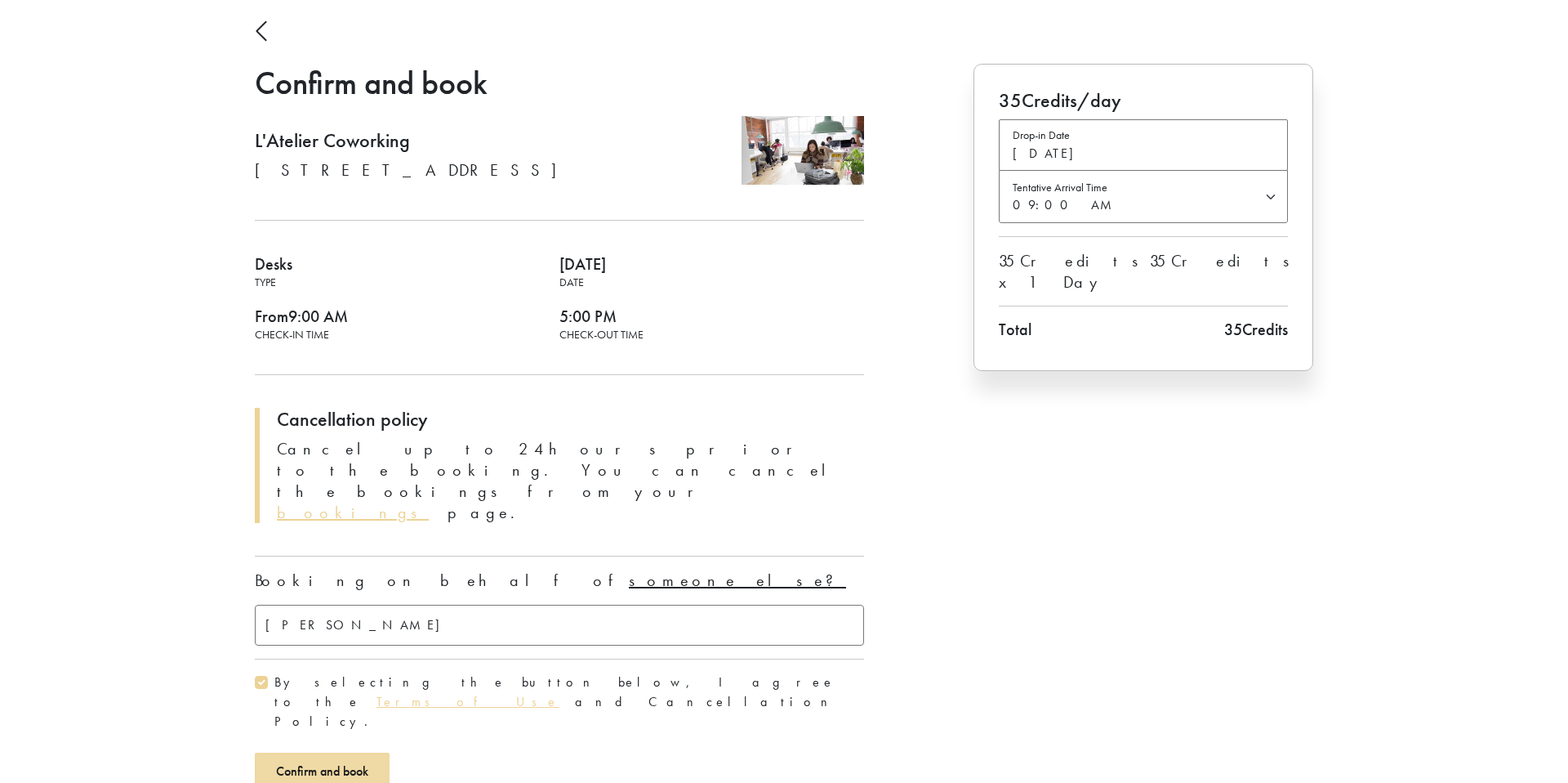
click at [345, 763] on span "Confirm and book" at bounding box center [322, 771] width 92 height 17
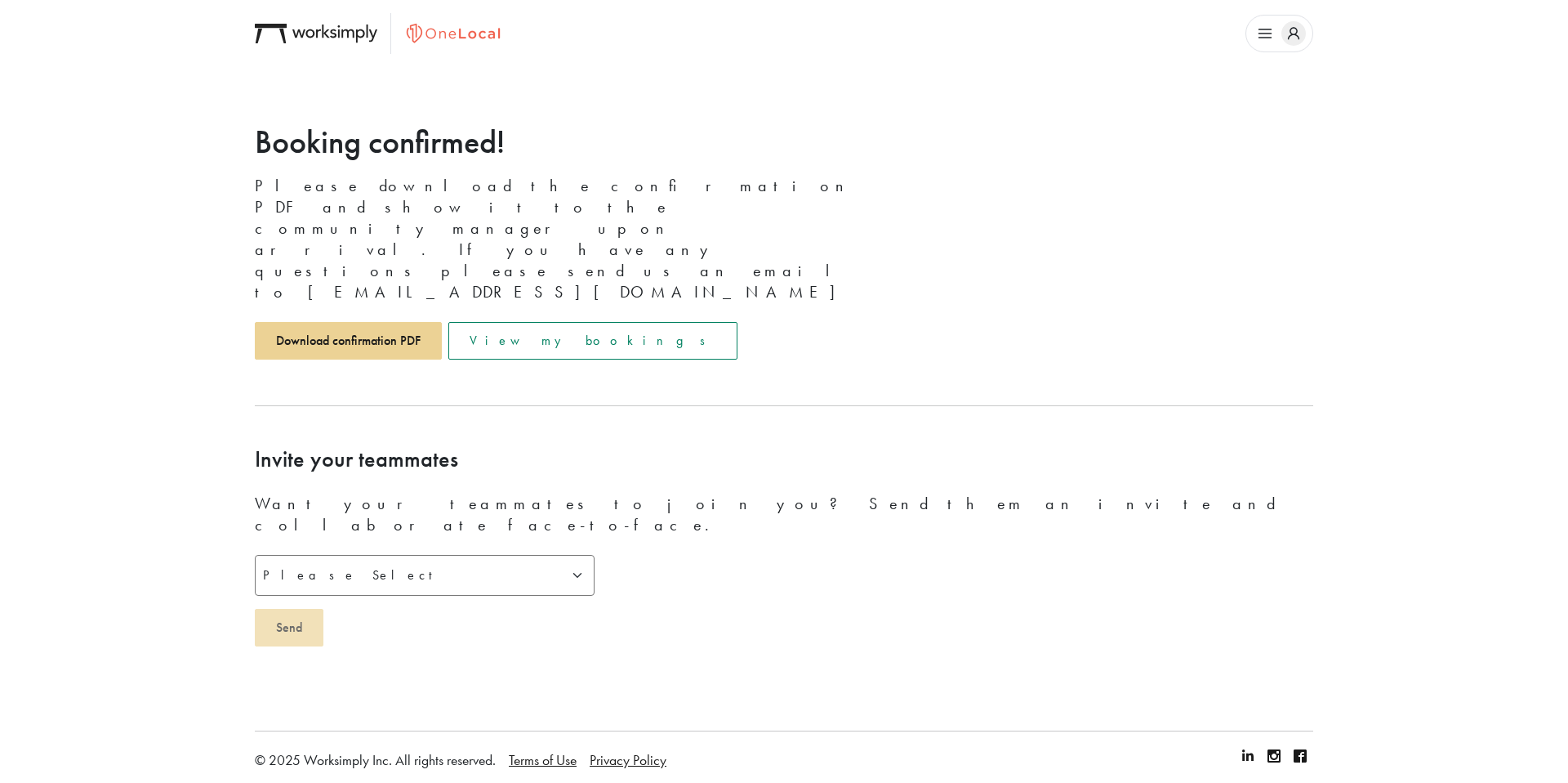
scroll to position [0, 0]
click at [386, 322] on link "Download confirmation PDF" at bounding box center [348, 341] width 187 height 38
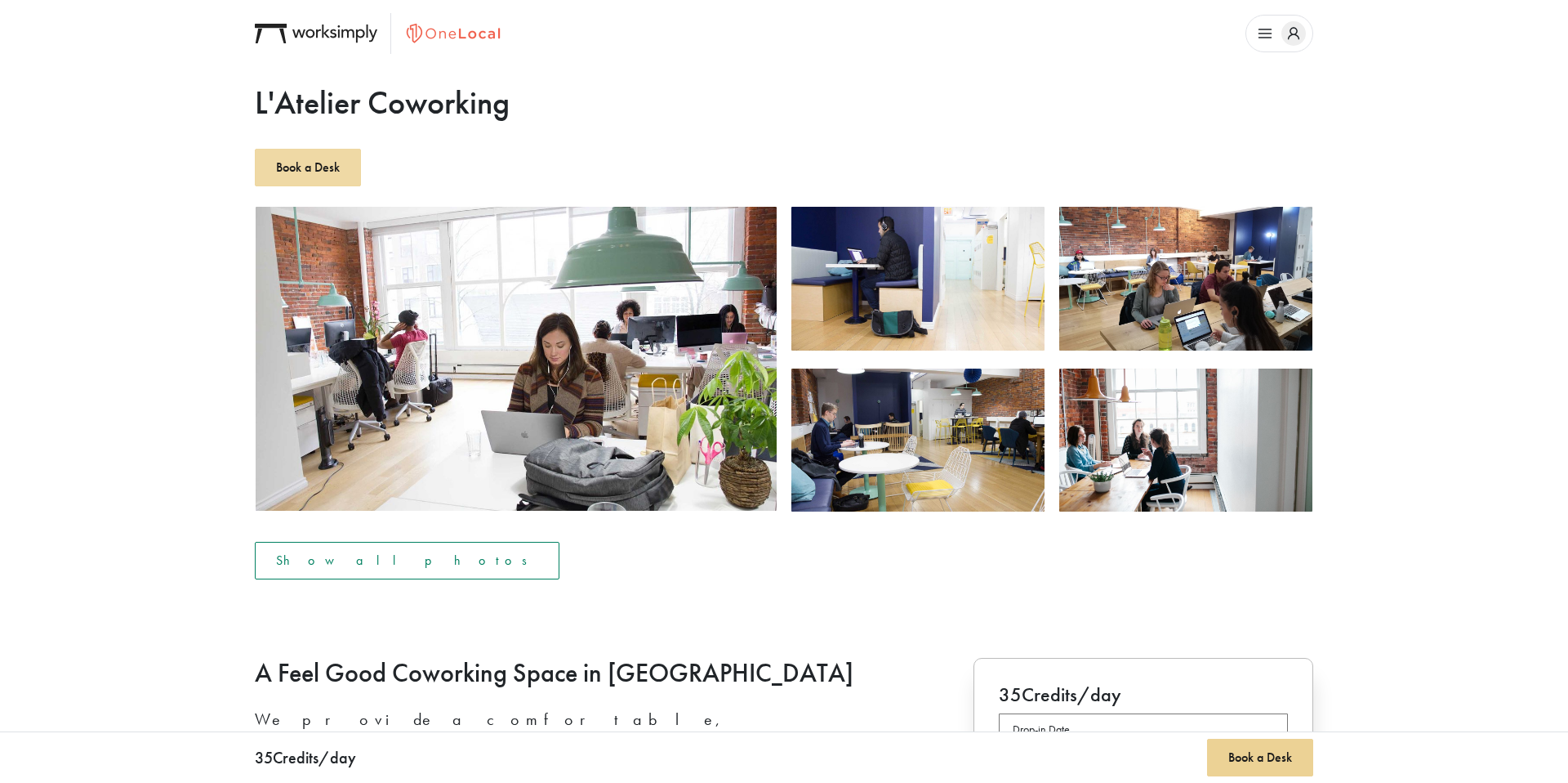
click at [361, 169] on button "Book a Desk" at bounding box center [308, 167] width 106 height 38
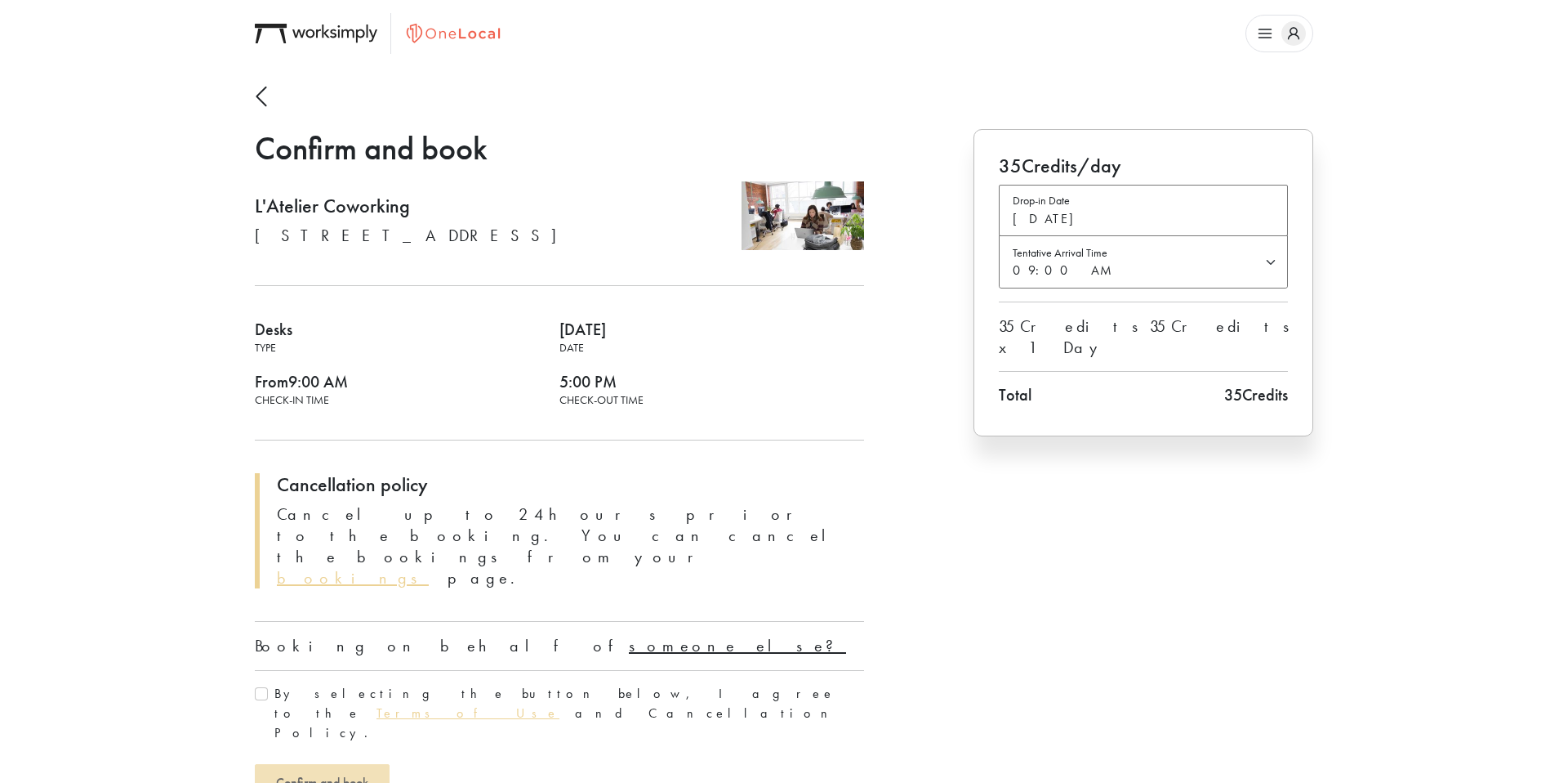
click at [629, 635] on u "someone else?" at bounding box center [737, 645] width 217 height 21
click at [384, 670] on input "text" at bounding box center [560, 691] width 610 height 40
type input "[PERSON_NAME]"
click at [352, 738] on label "By selecting the button below, I agree to the Terms of Use and Cancellation Pol…" at bounding box center [568, 767] width 589 height 59
click at [268, 742] on input "By selecting the button below, I agree to the Terms of Use and Cancellation Pol…" at bounding box center [261, 748] width 13 height 13
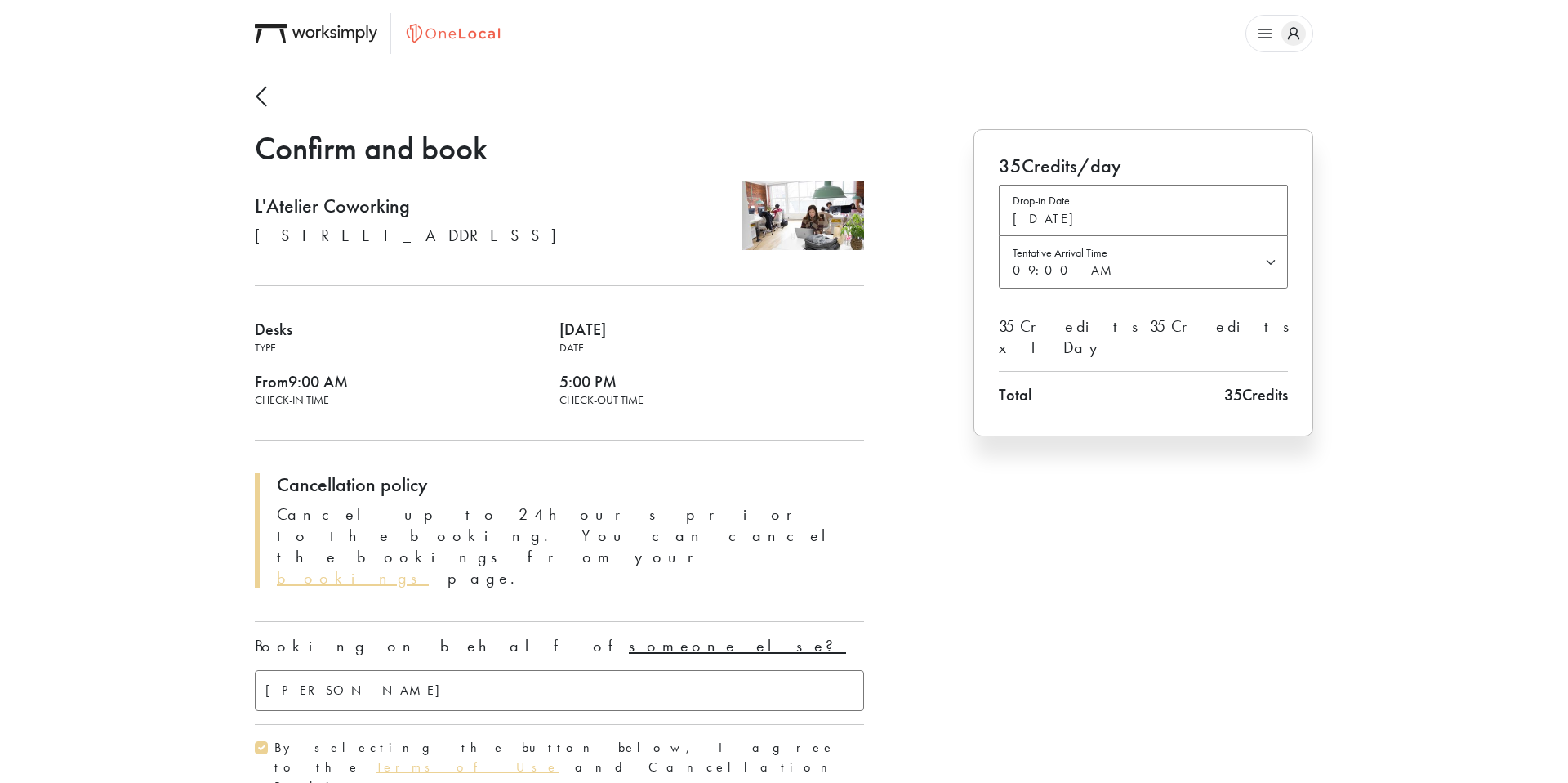
checkbox input "true"
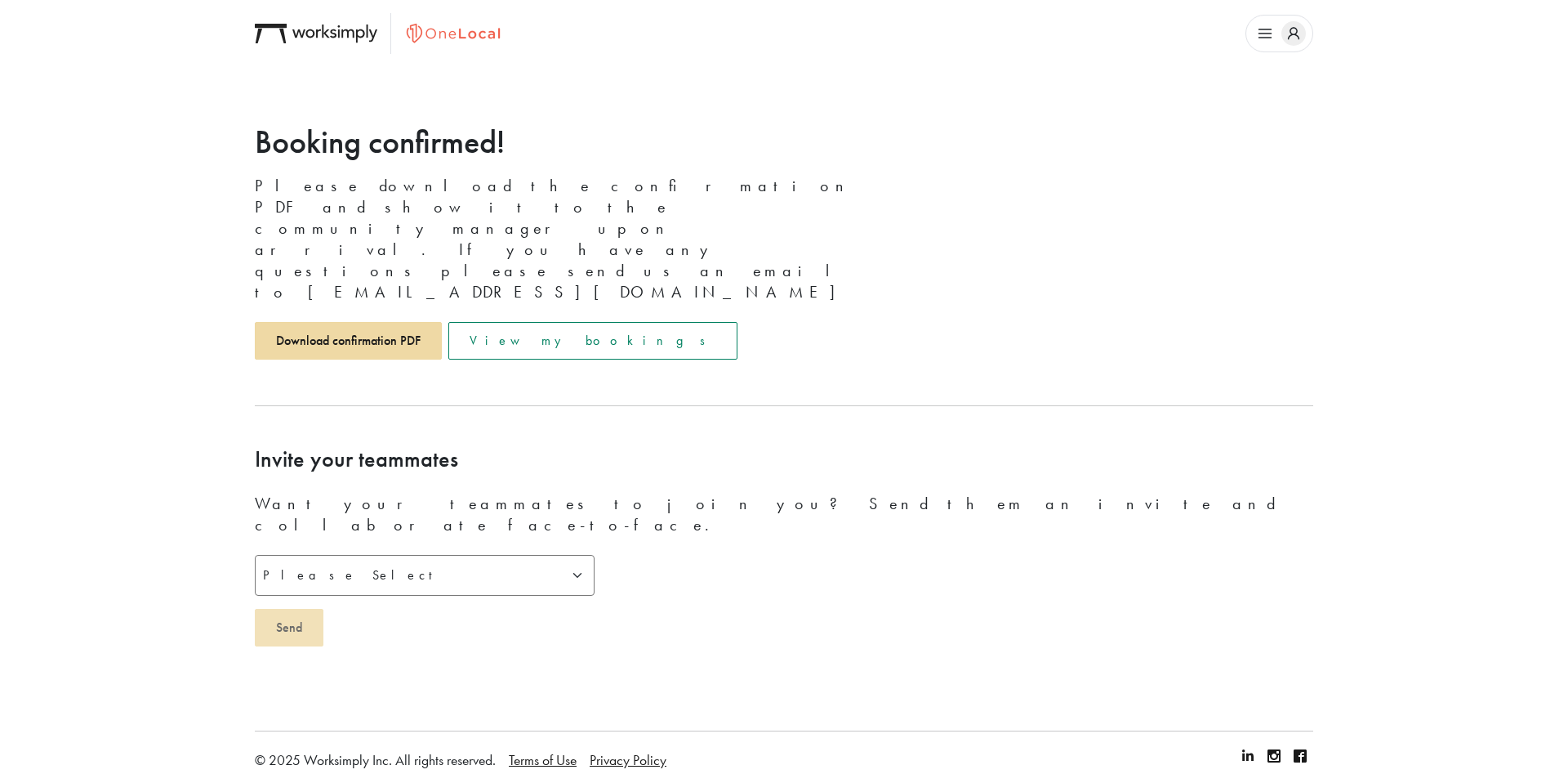
click at [350, 322] on link "Download confirmation PDF" at bounding box center [348, 341] width 187 height 38
